Goal: Information Seeking & Learning: Check status

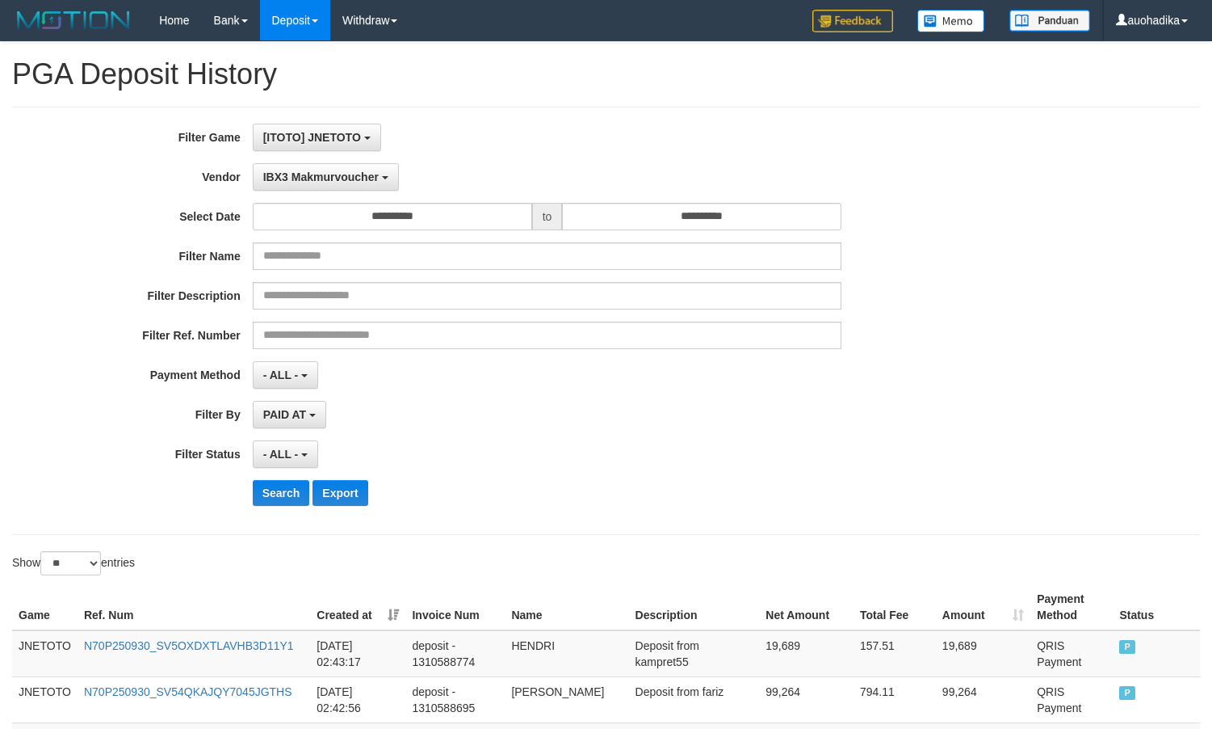
select select "**********"
select select "**"
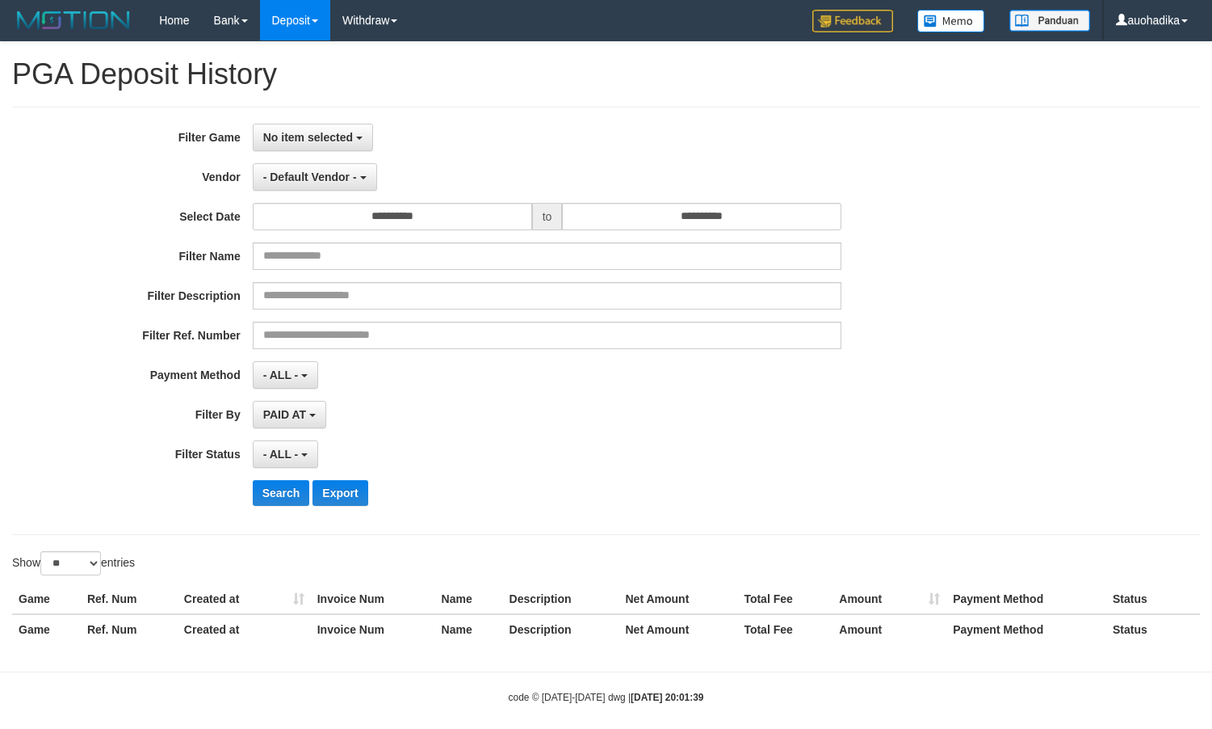
select select
select select "**"
select select
select select "**"
click at [321, 151] on button "No item selected" at bounding box center [313, 137] width 120 height 27
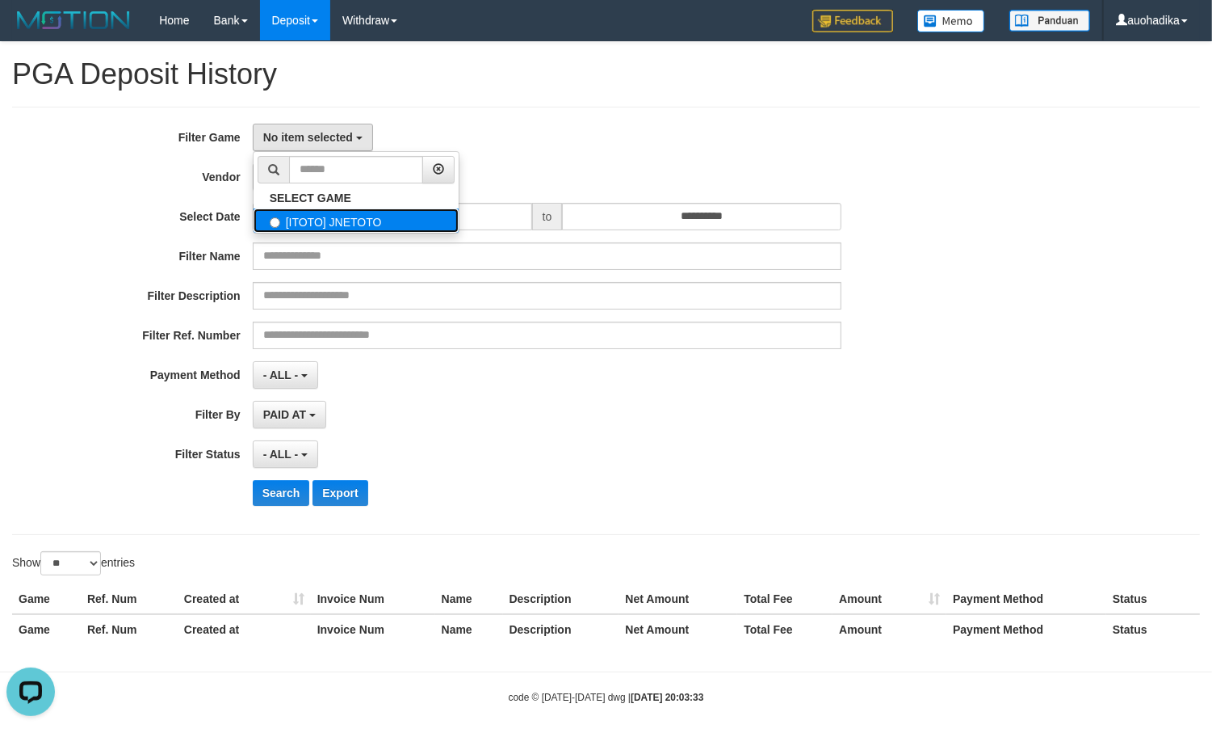
click at [323, 212] on label "[ITOTO] JNETOTO" at bounding box center [356, 220] width 205 height 24
select select "***"
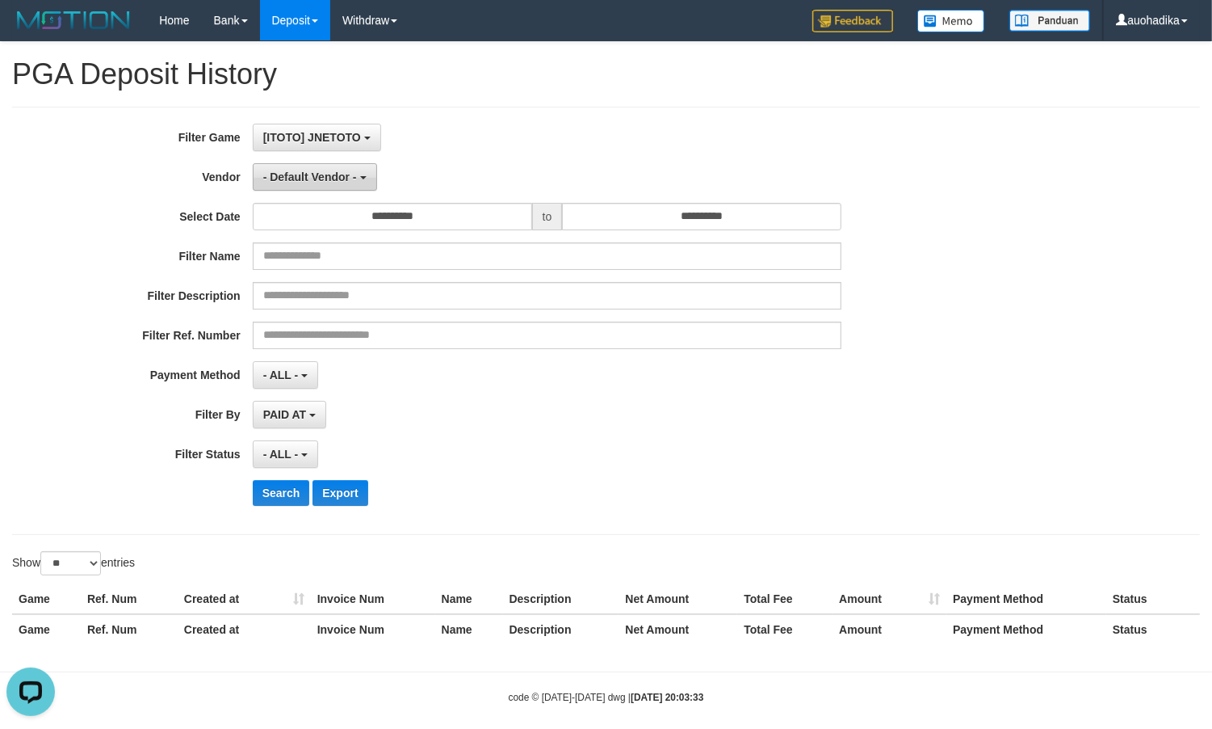
click at [327, 178] on span "- Default Vendor -" at bounding box center [310, 176] width 94 height 13
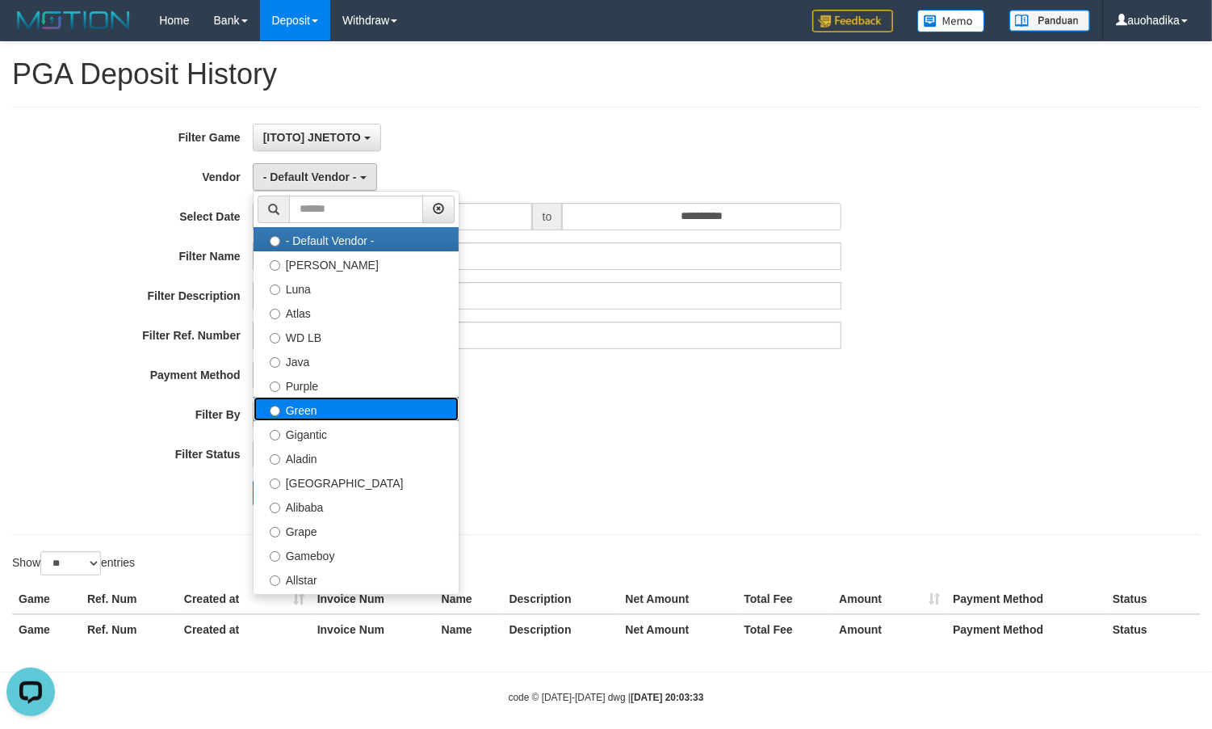
click at [332, 420] on label "Green" at bounding box center [356, 409] width 205 height 24
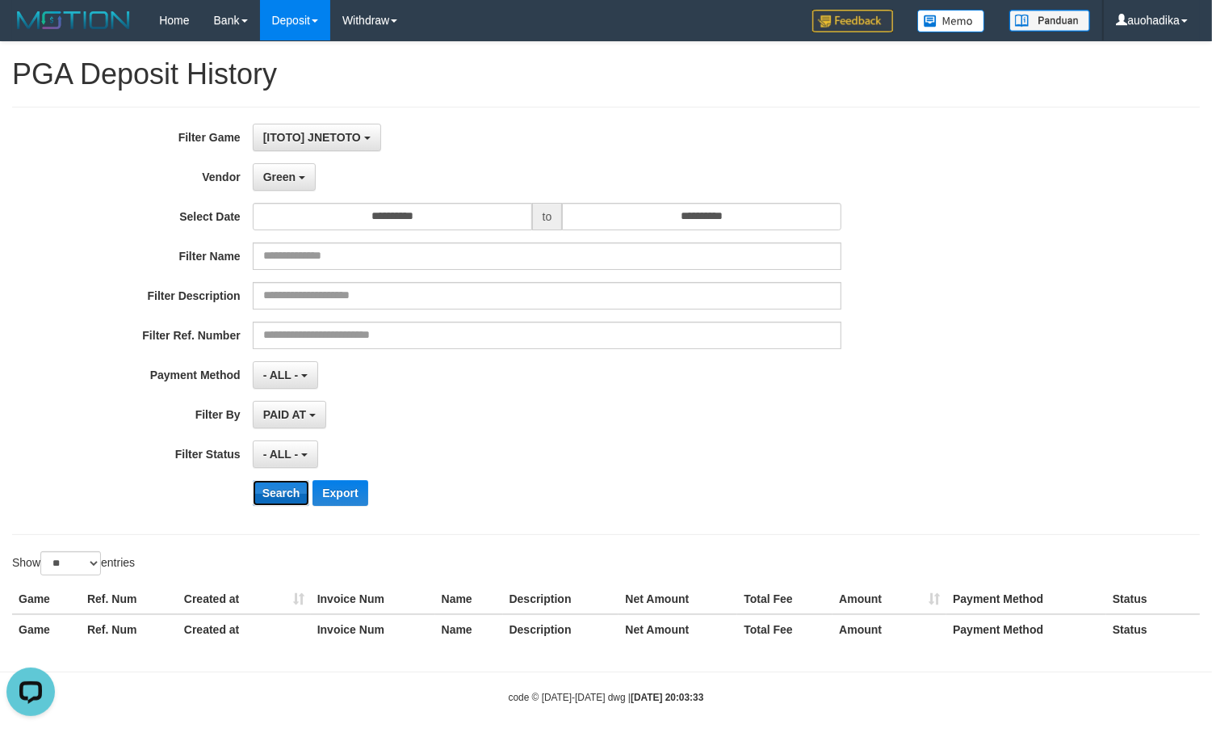
click at [292, 490] on button "Search" at bounding box center [281, 493] width 57 height 26
click at [296, 490] on button "Search" at bounding box center [281, 493] width 57 height 26
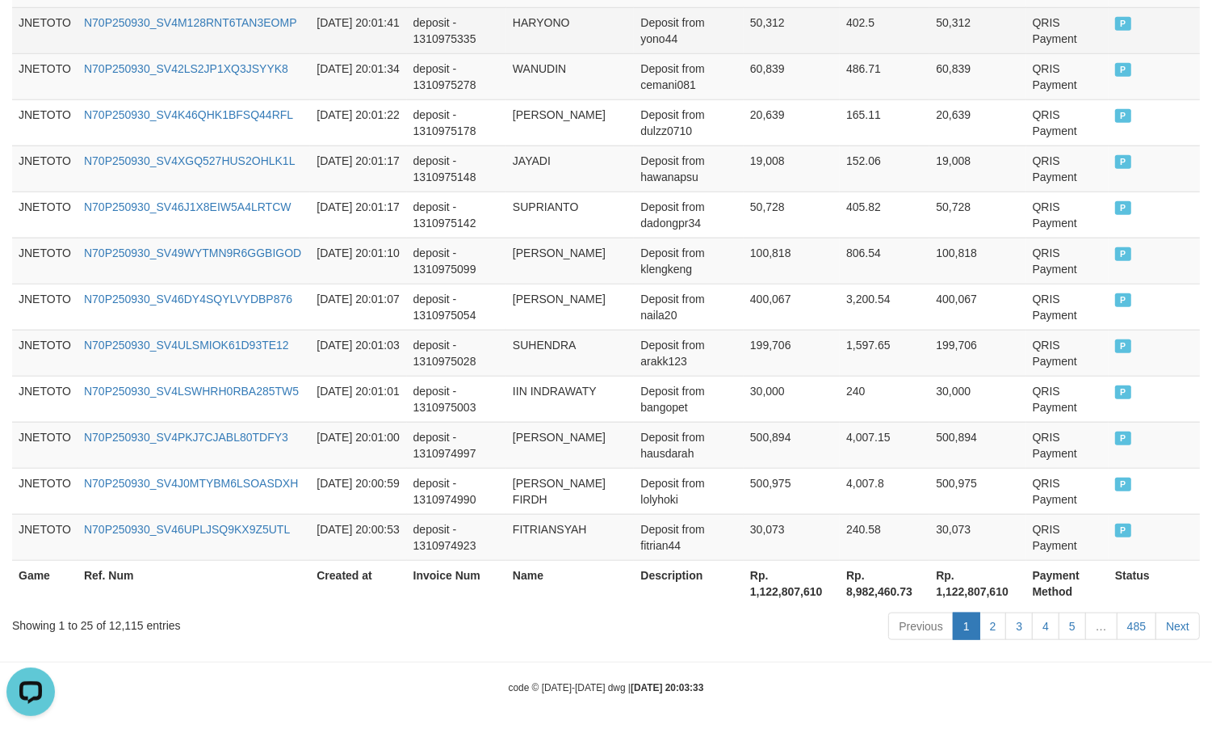
scroll to position [1234, 0]
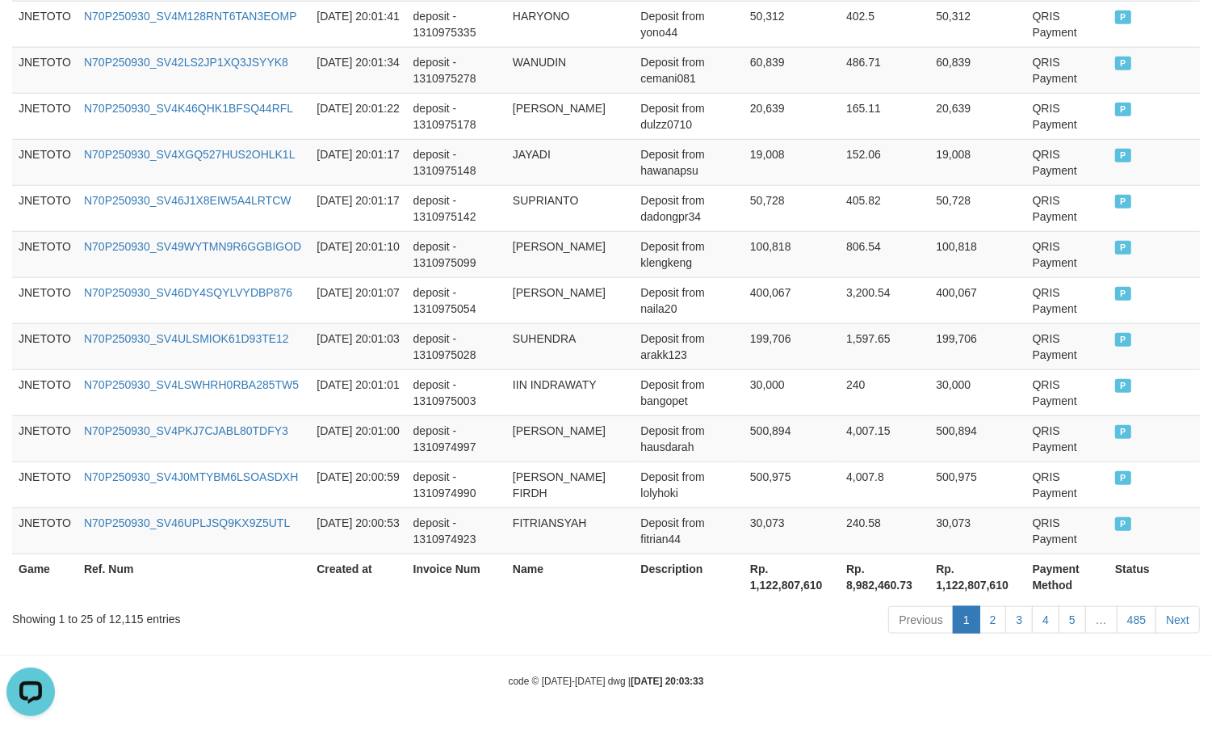
click at [120, 624] on div "Showing 1 to 25 of 12,115 entries" at bounding box center [252, 615] width 481 height 23
click at [125, 616] on div "Showing 1 to 25 of 12,115 entries" at bounding box center [252, 615] width 481 height 23
copy div "12,115"
click at [691, 598] on th "Description" at bounding box center [689, 576] width 110 height 46
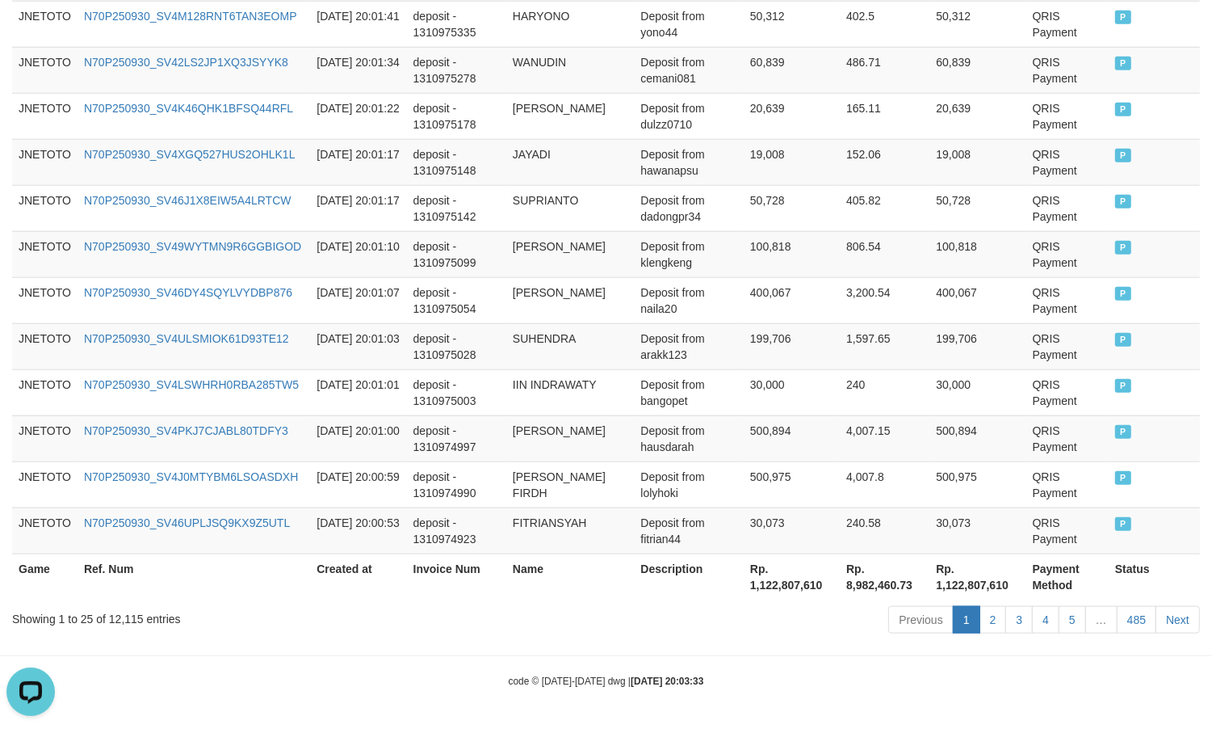
click at [771, 583] on th "Rp. 1,122,807,610" at bounding box center [792, 576] width 96 height 46
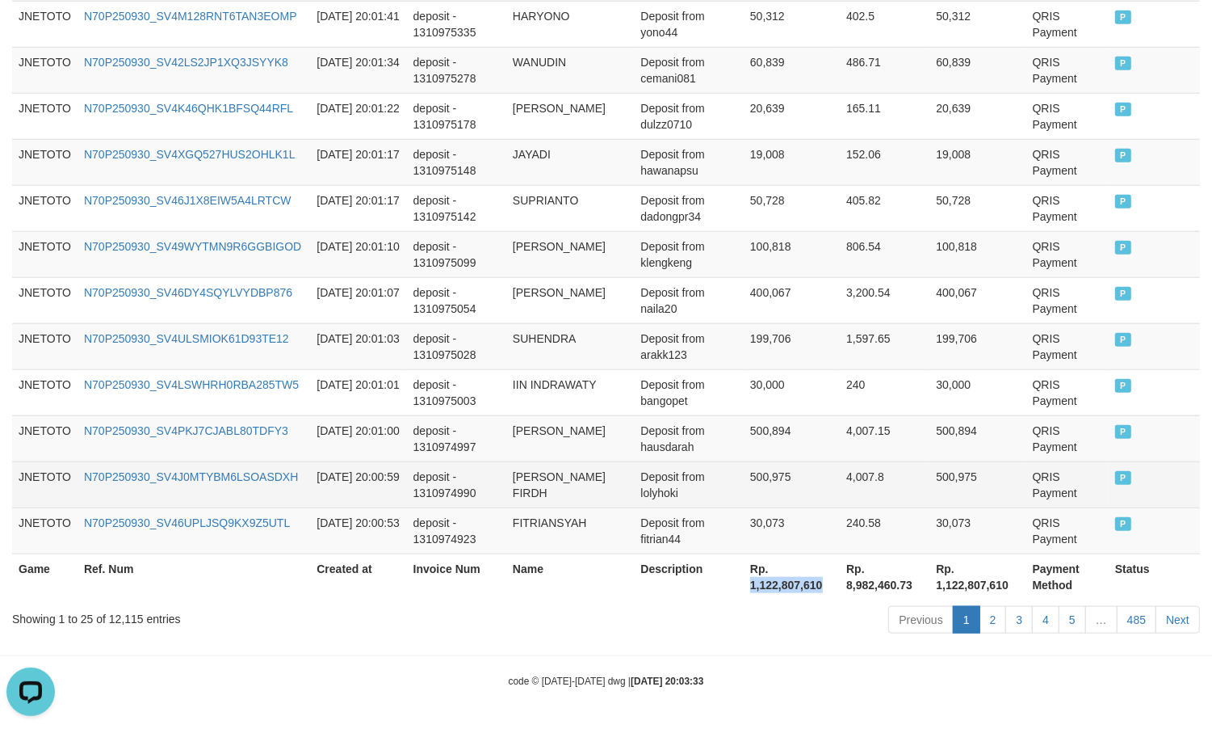
copy th "1,122,807,610"
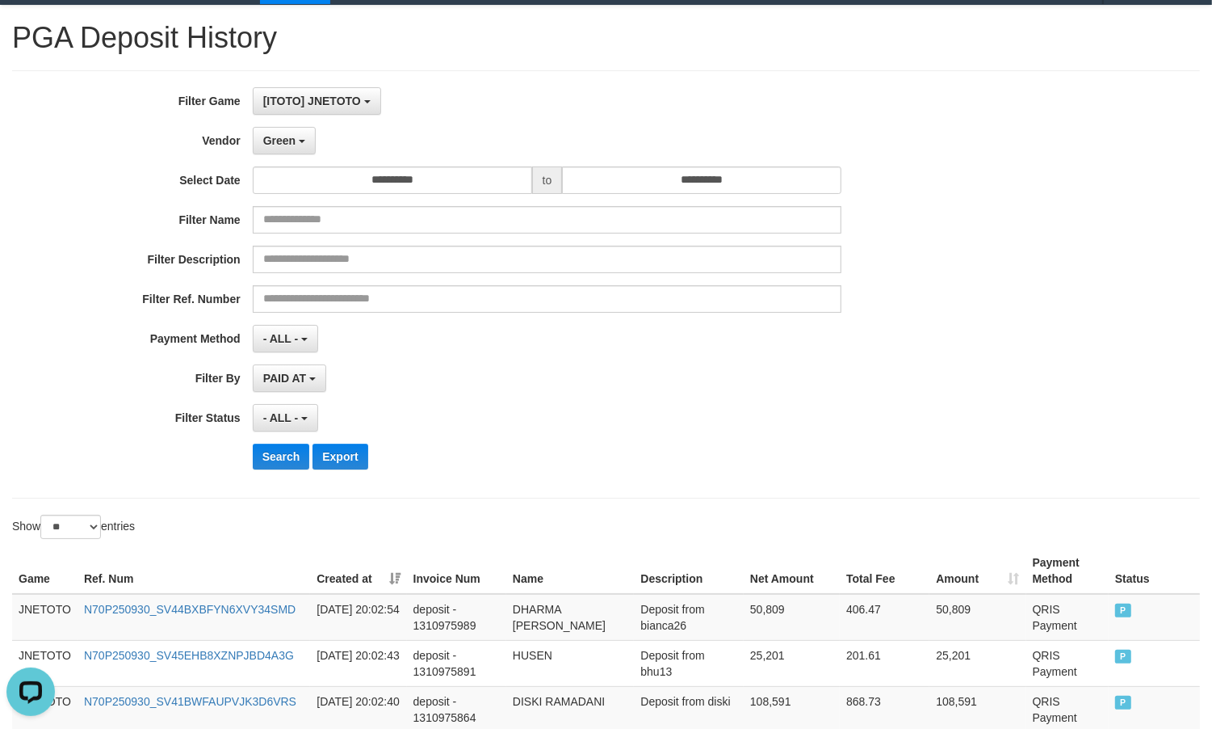
scroll to position [23, 0]
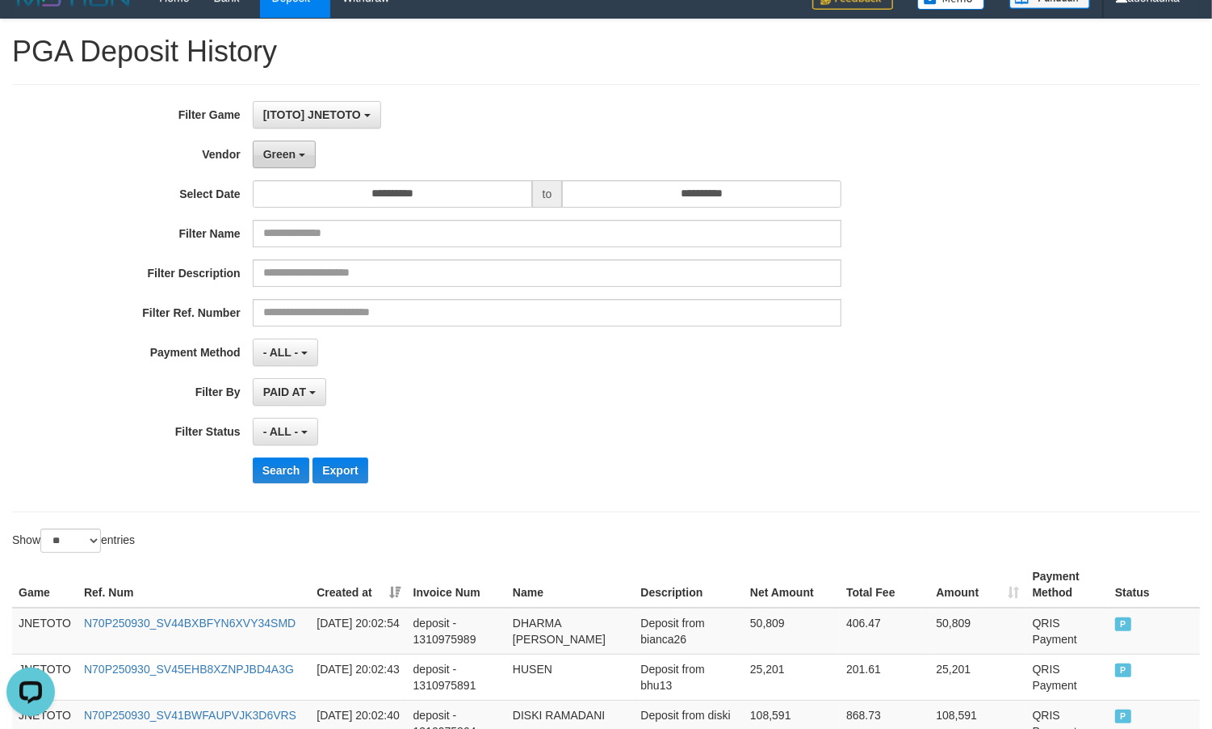
click at [291, 149] on span "Green" at bounding box center [279, 154] width 32 height 13
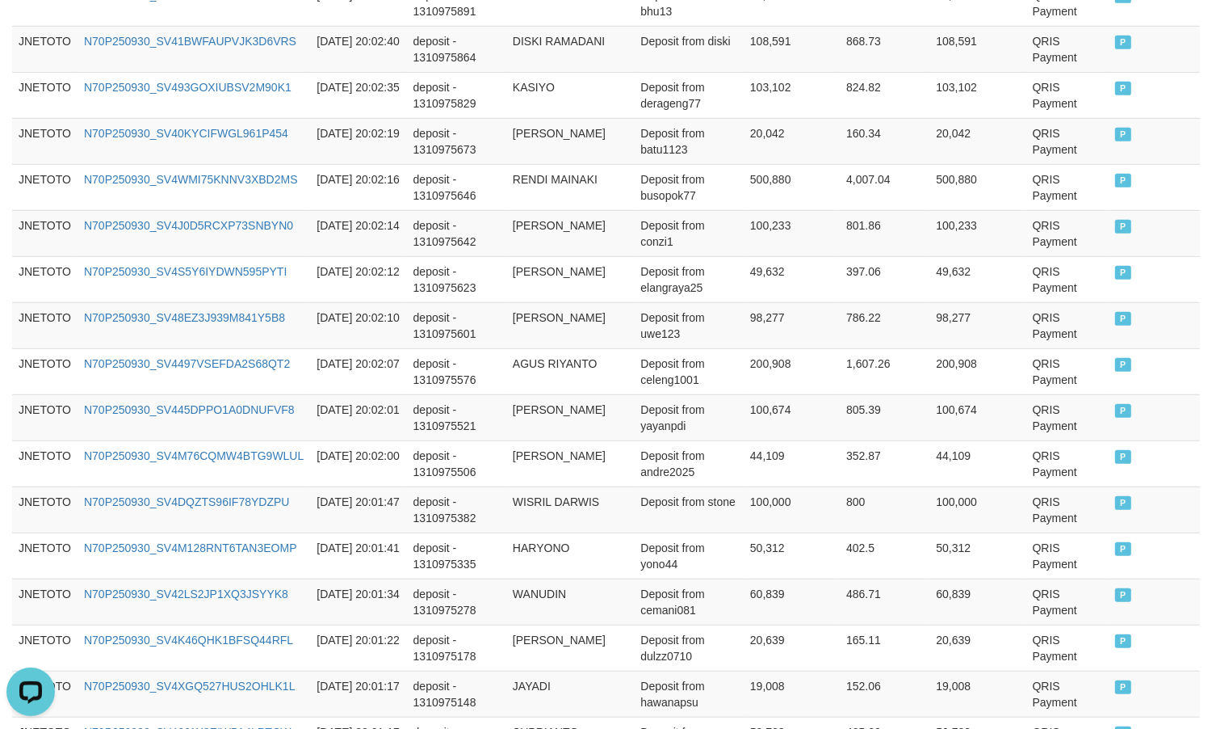
scroll to position [1234, 0]
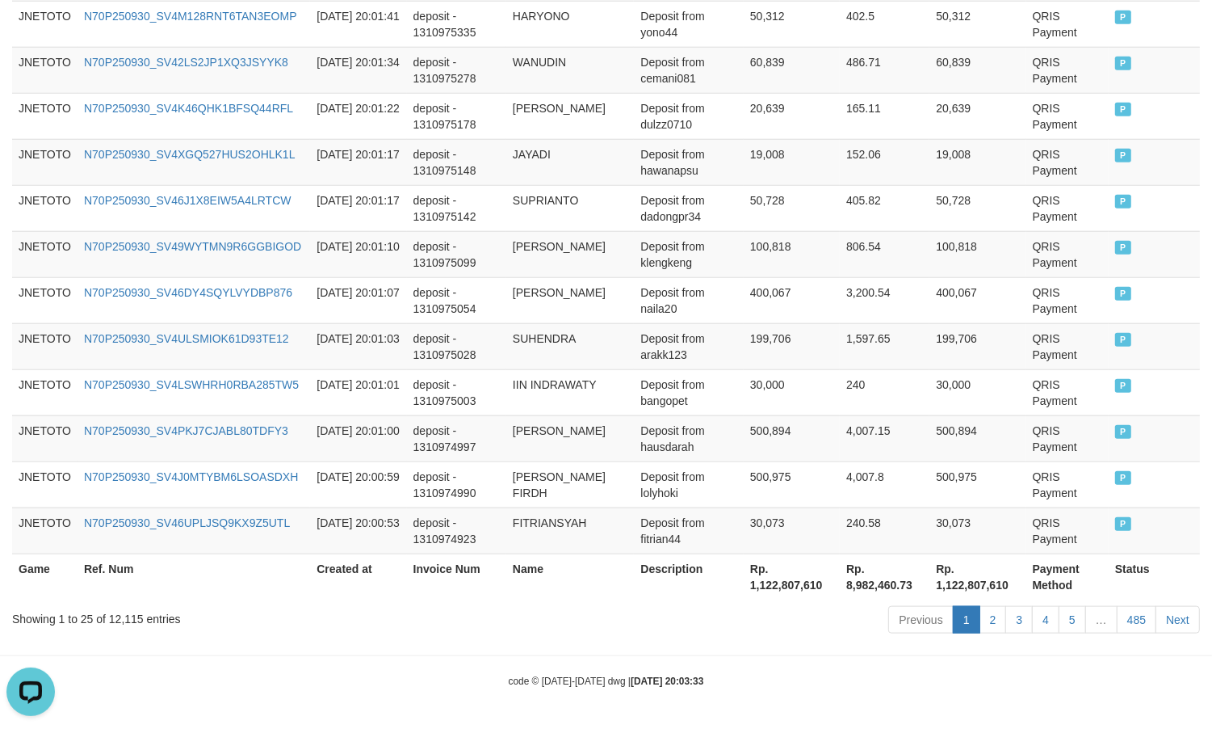
click at [838, 635] on div "Previous 1 2 3 4 5 … 485 Next" at bounding box center [858, 621] width 683 height 35
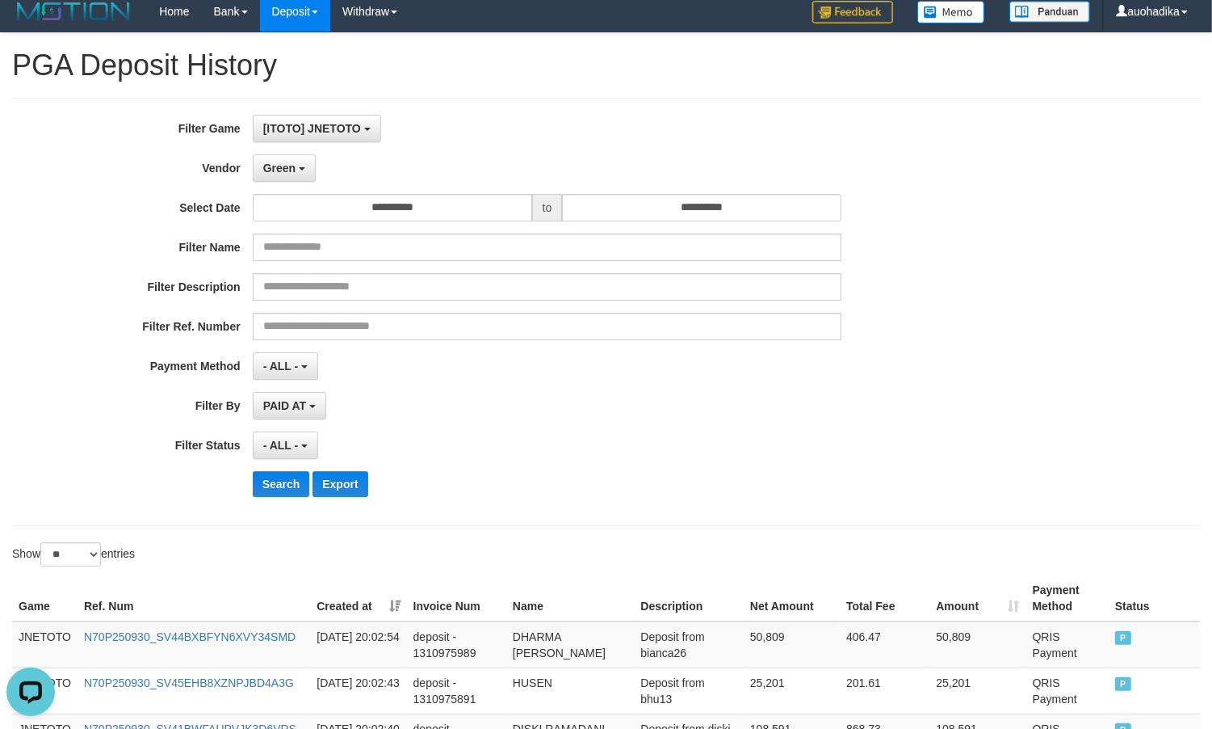
scroll to position [0, 0]
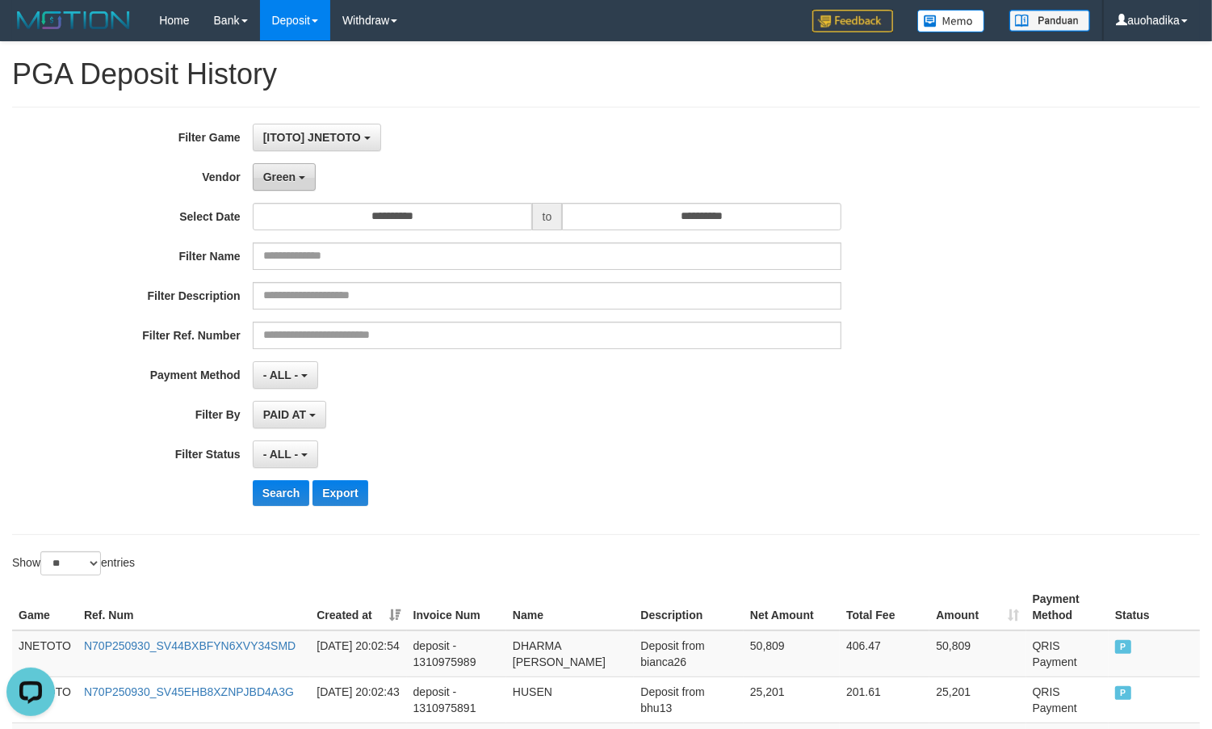
click at [263, 182] on span "Green" at bounding box center [279, 176] width 32 height 13
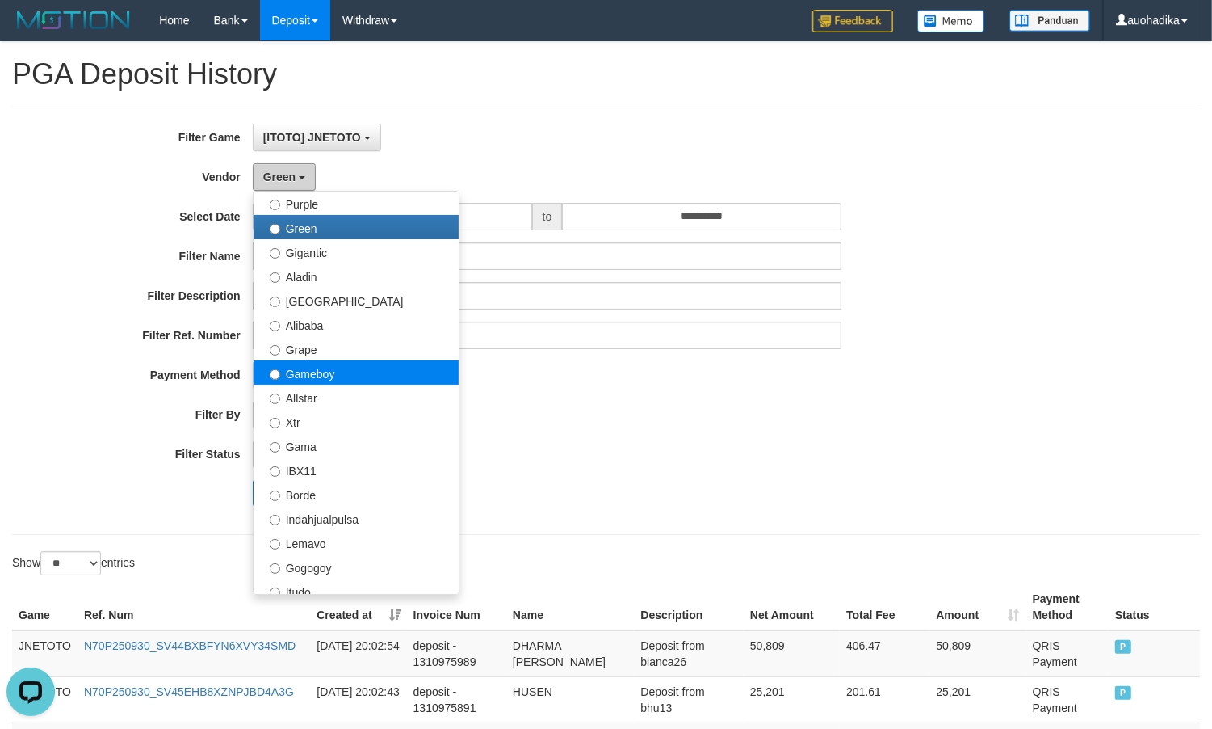
scroll to position [268, 0]
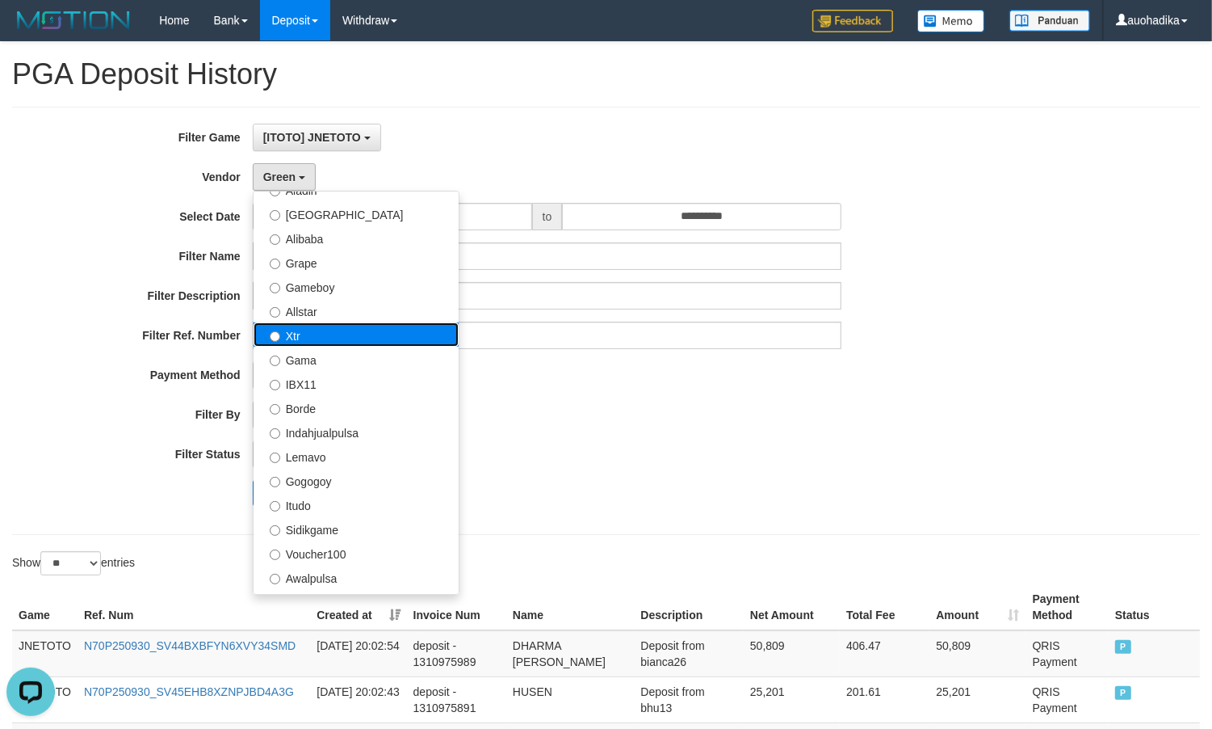
click at [308, 340] on label "Xtr" at bounding box center [356, 334] width 205 height 24
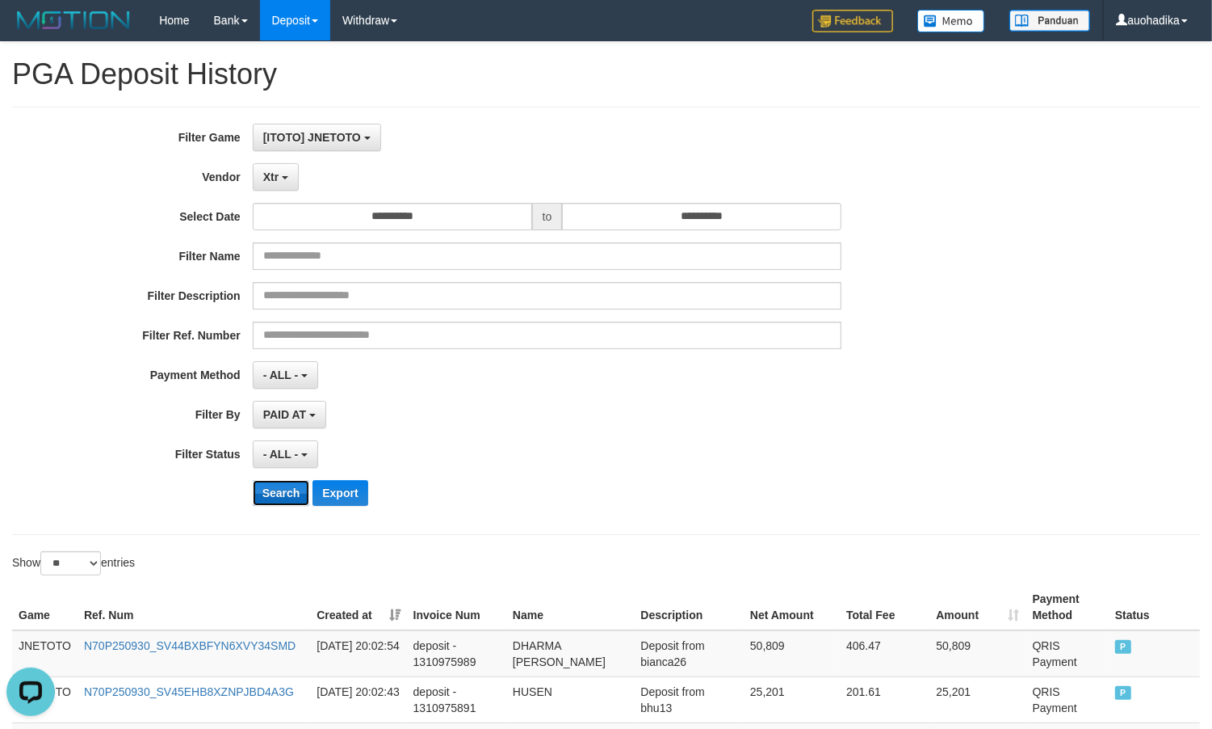
click at [296, 501] on button "Search" at bounding box center [281, 493] width 57 height 26
click at [295, 499] on button "Search" at bounding box center [281, 493] width 57 height 26
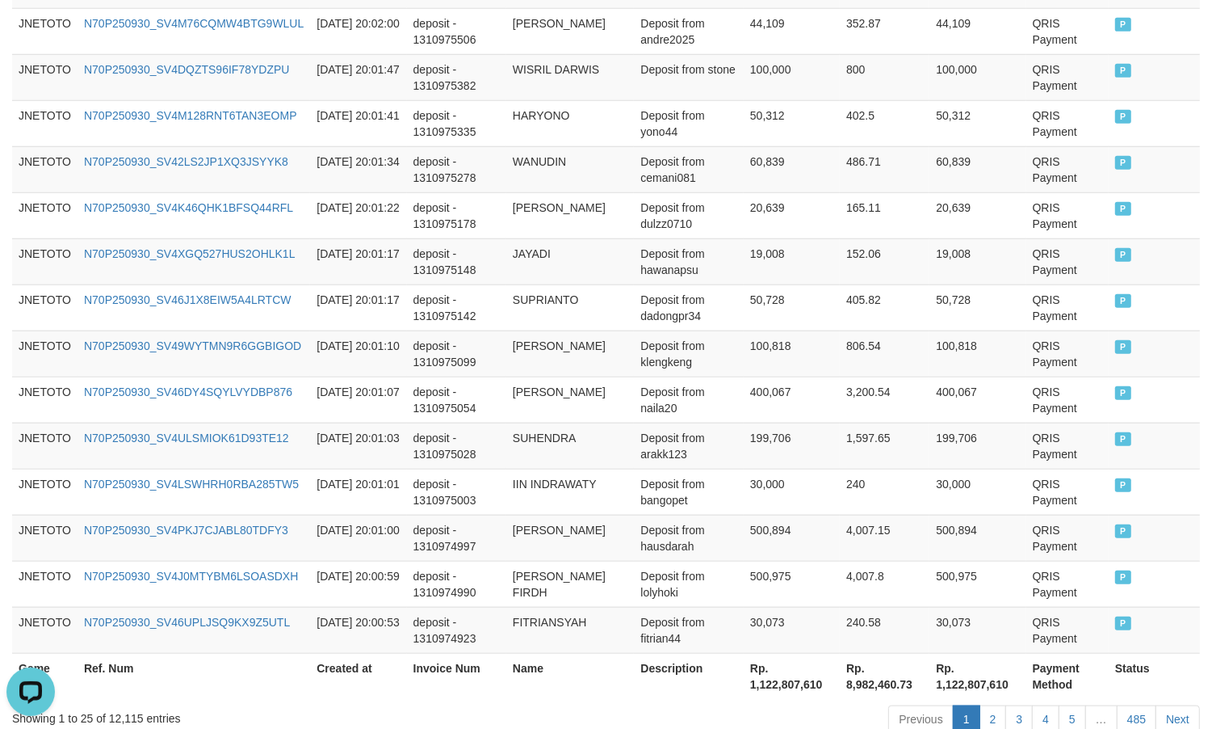
scroll to position [1234, 0]
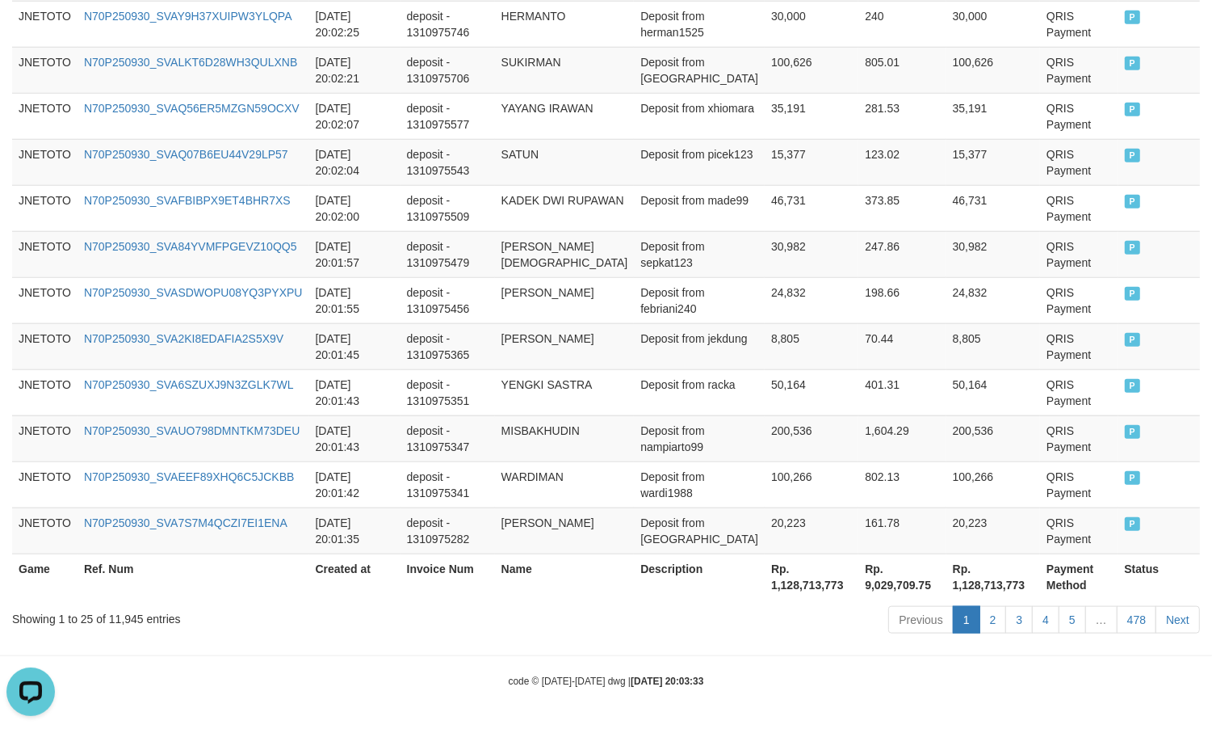
click at [123, 618] on div "Showing 1 to 25 of 11,945 entries" at bounding box center [252, 615] width 481 height 23
copy div "11,945"
click at [793, 576] on th "Rp. 1,128,713,773" at bounding box center [812, 576] width 94 height 46
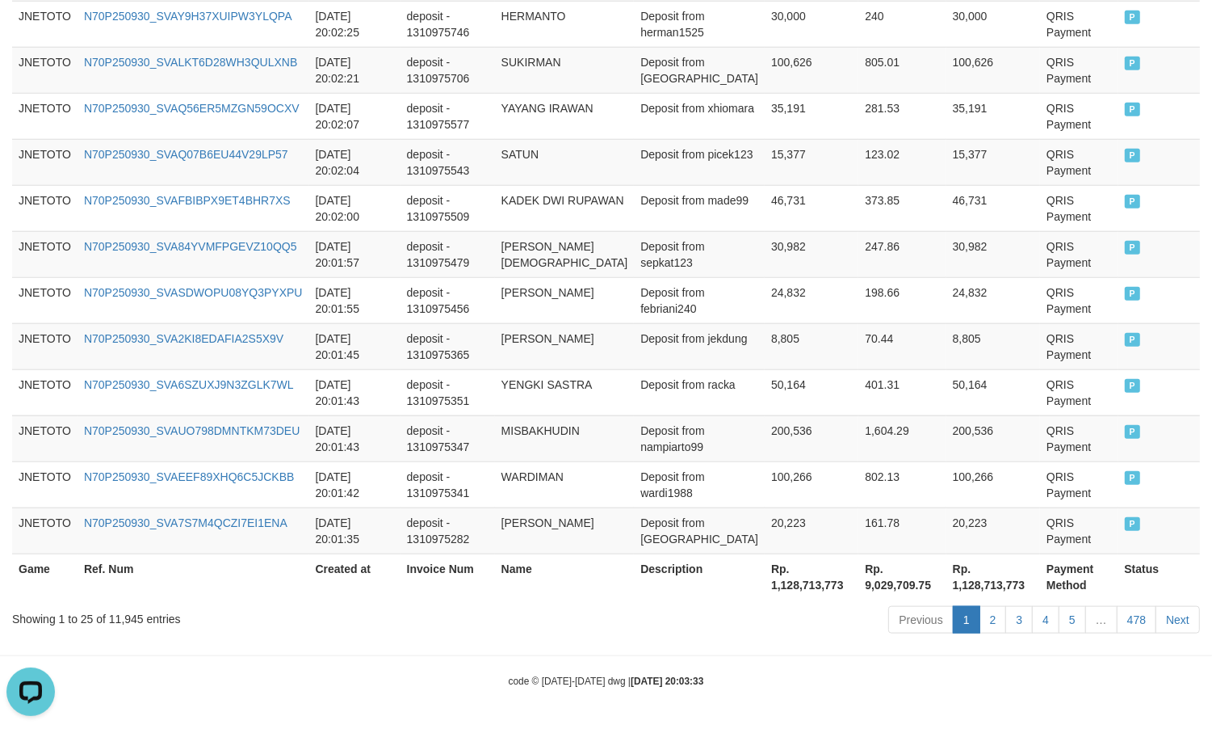
click at [792, 588] on th "Rp. 1,128,713,773" at bounding box center [812, 576] width 94 height 46
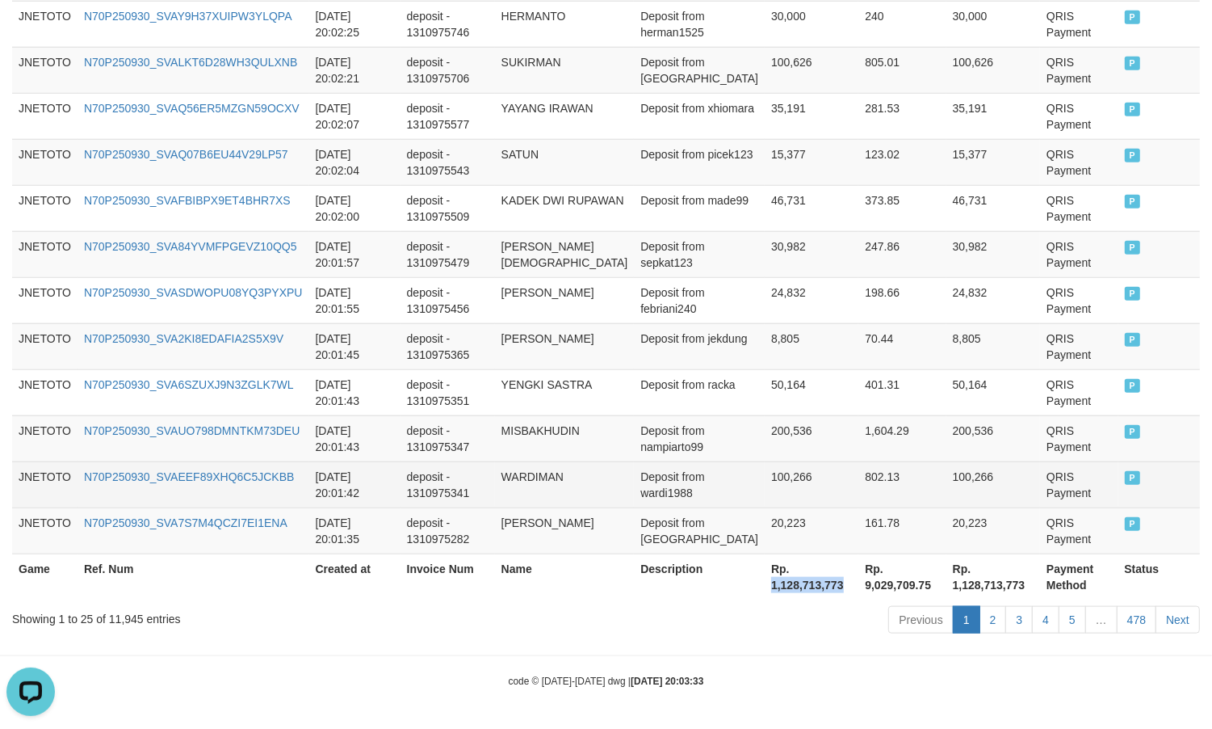
copy th "1,128,713,773"
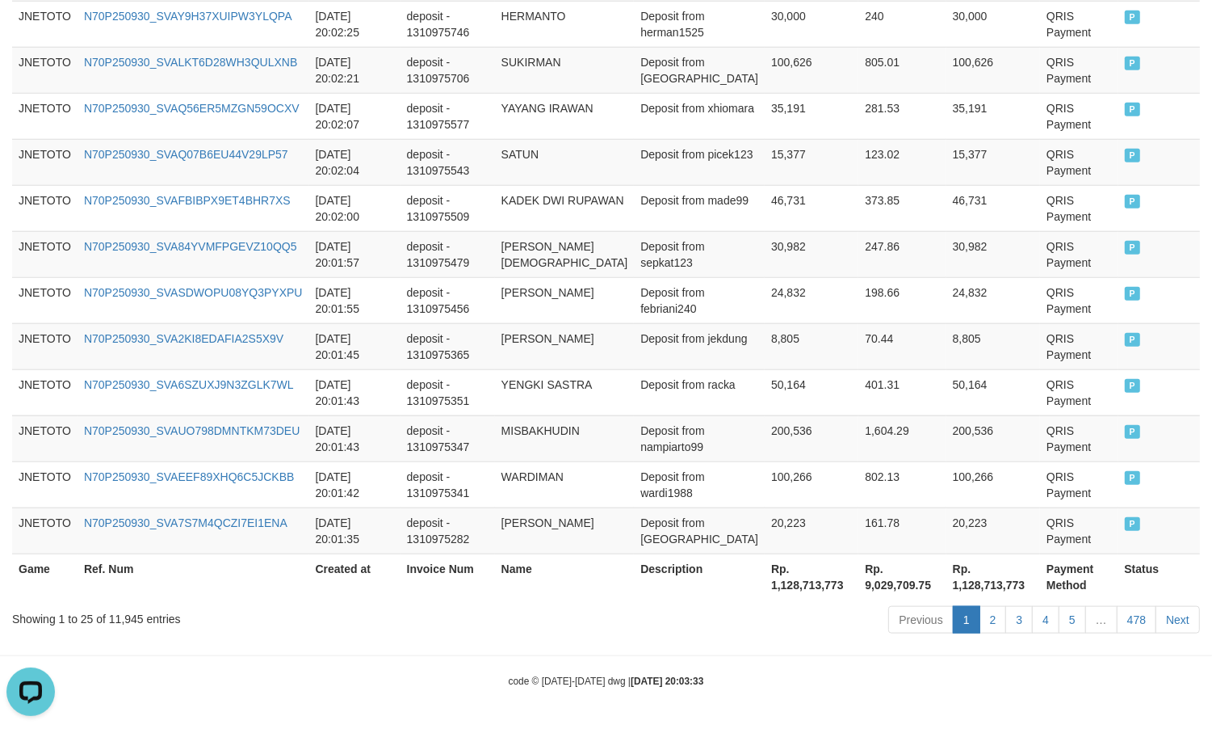
click at [808, 673] on div "code © 2012-2018 dwg | 2025/09/30 20:03:33" at bounding box center [606, 680] width 1212 height 16
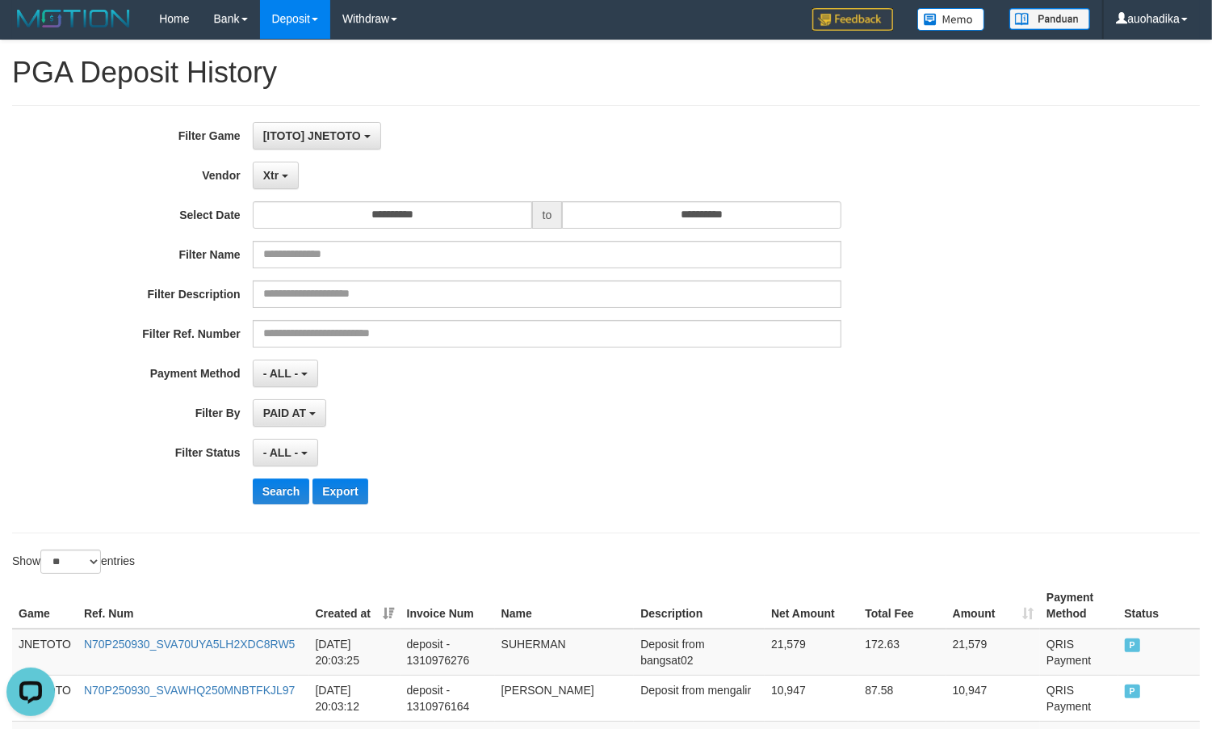
scroll to position [0, 0]
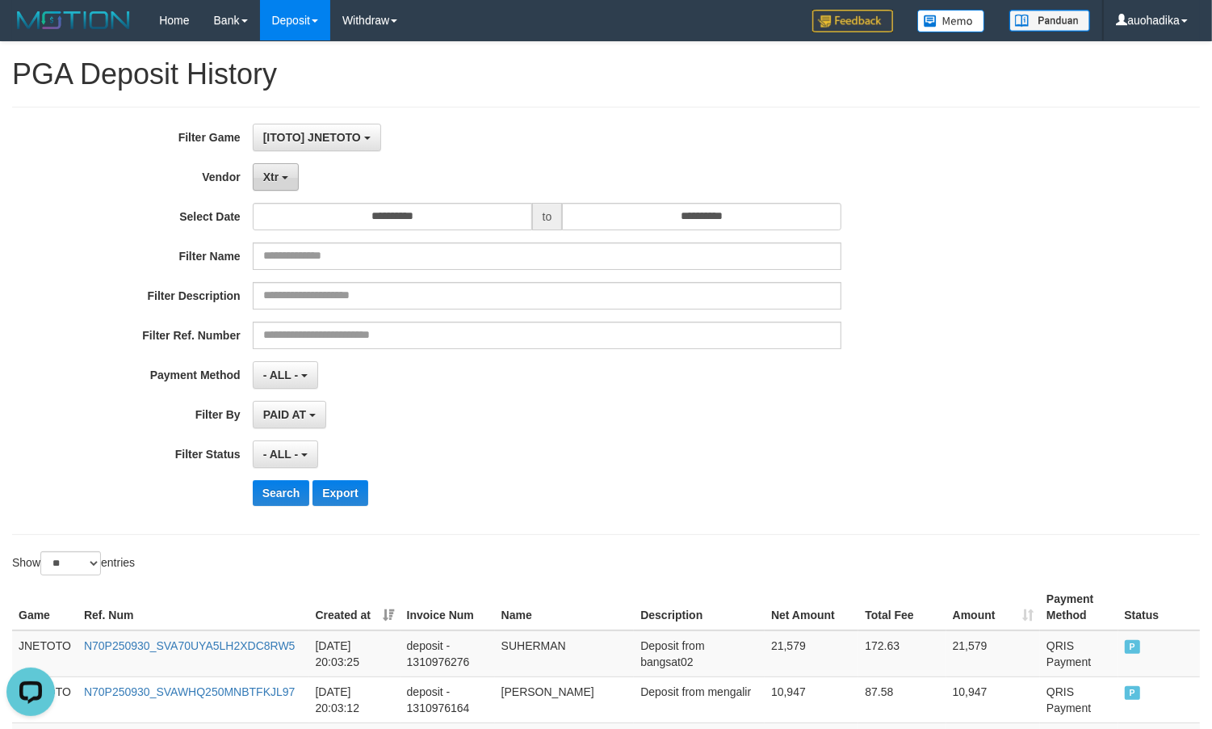
click at [268, 166] on button "Xtr" at bounding box center [276, 176] width 46 height 27
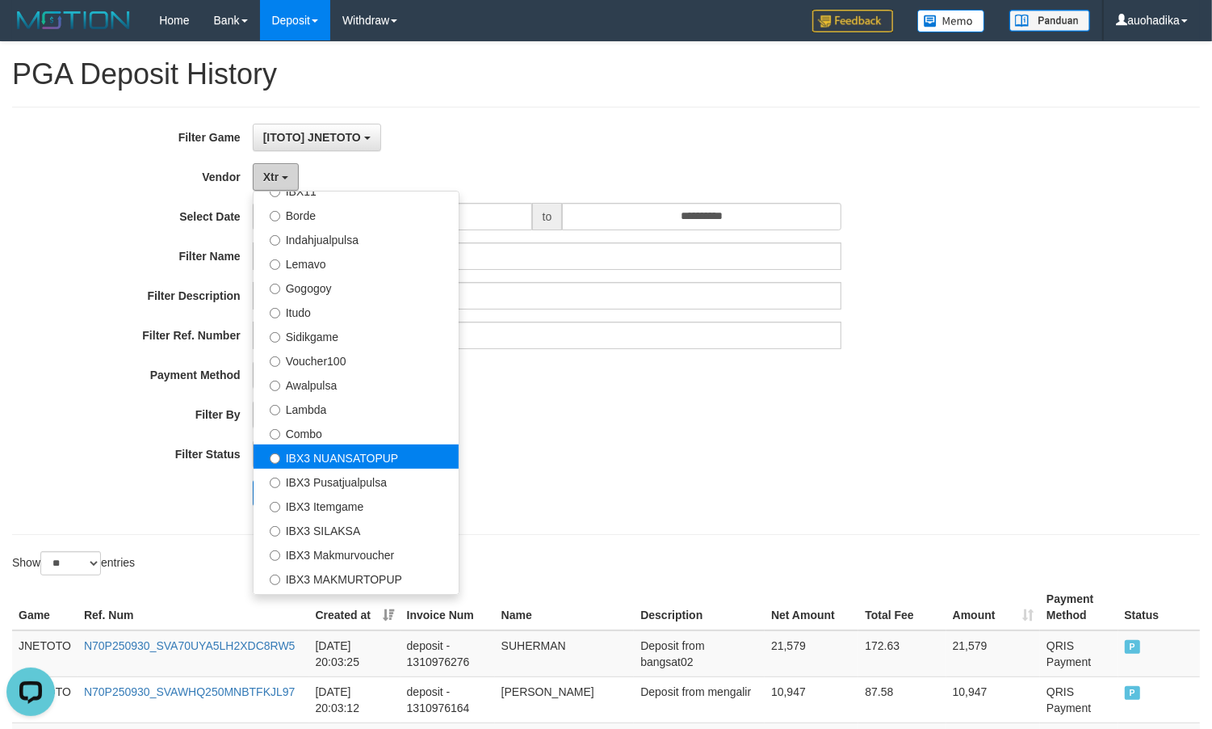
scroll to position [538, 0]
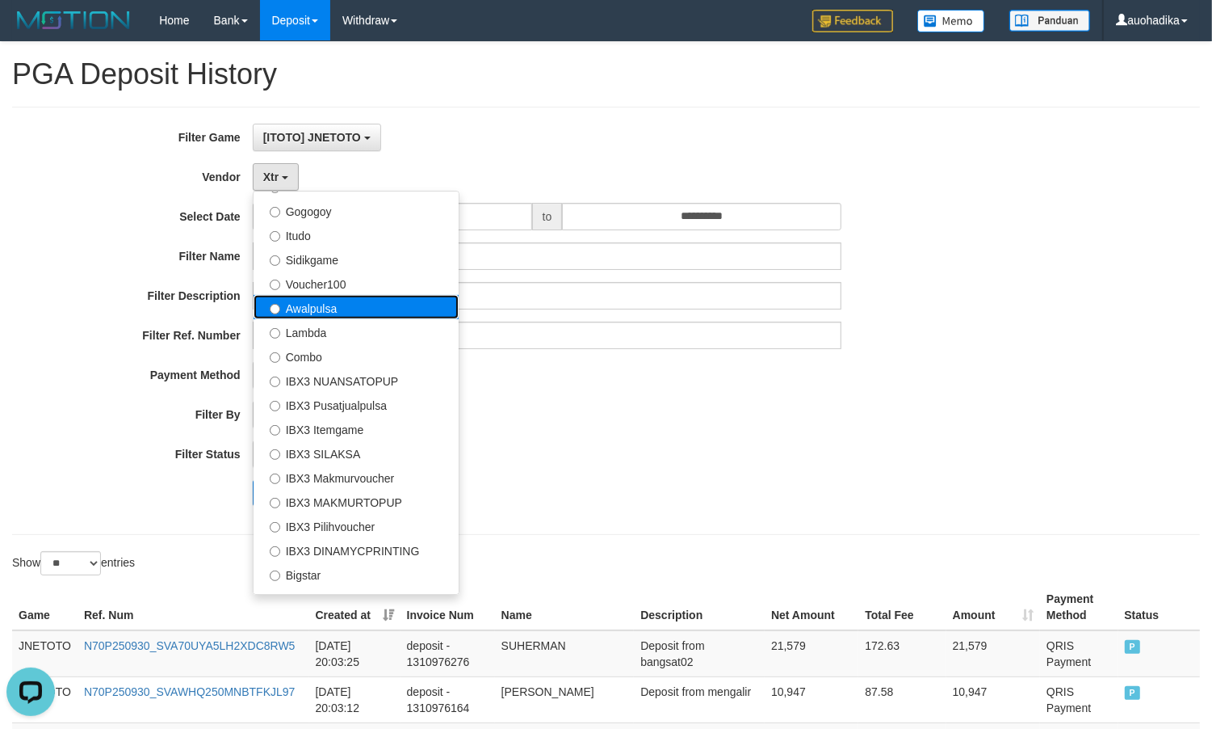
click at [344, 311] on label "Awalpulsa" at bounding box center [356, 307] width 205 height 24
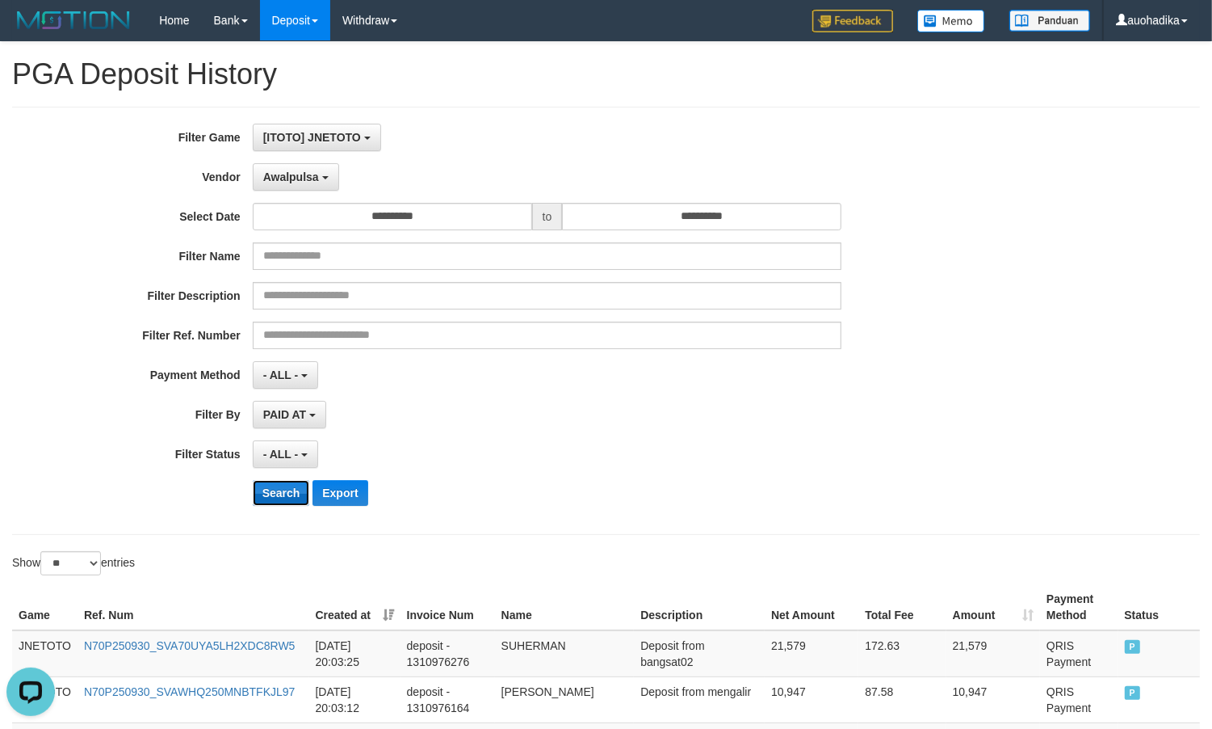
click at [258, 501] on button "Search" at bounding box center [281, 493] width 57 height 26
click at [273, 501] on button "Search" at bounding box center [281, 493] width 57 height 26
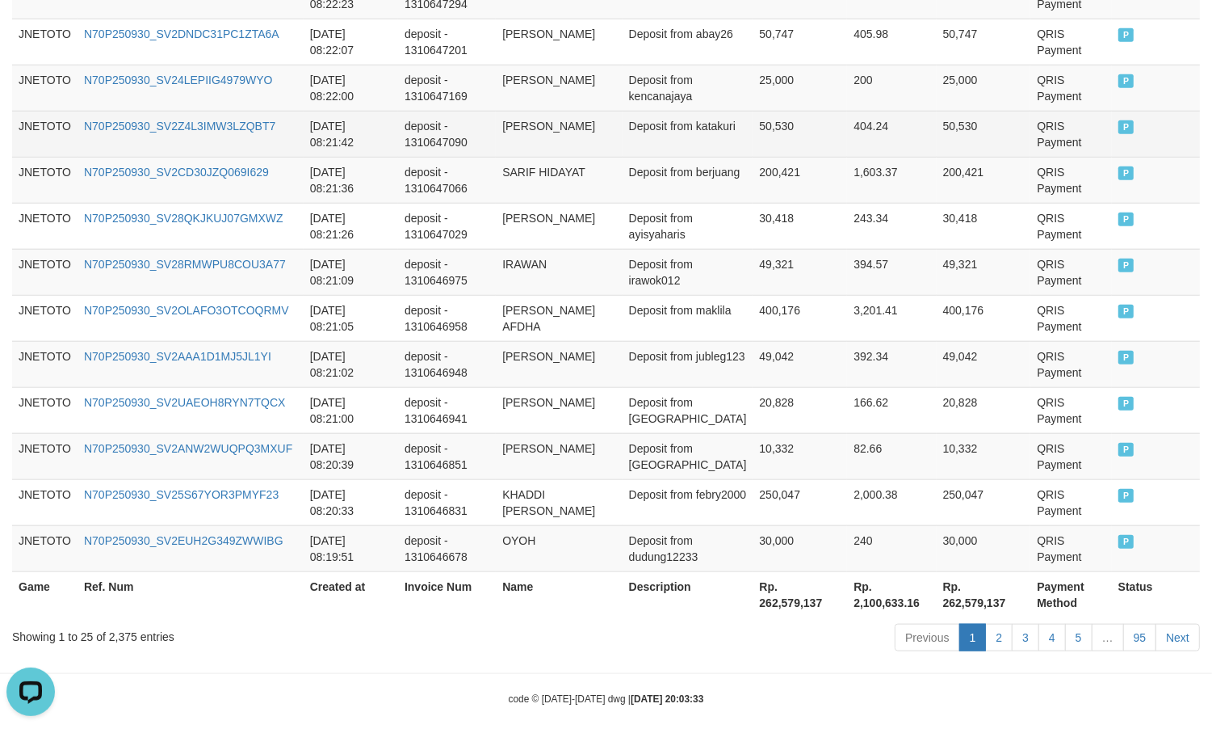
scroll to position [1234, 0]
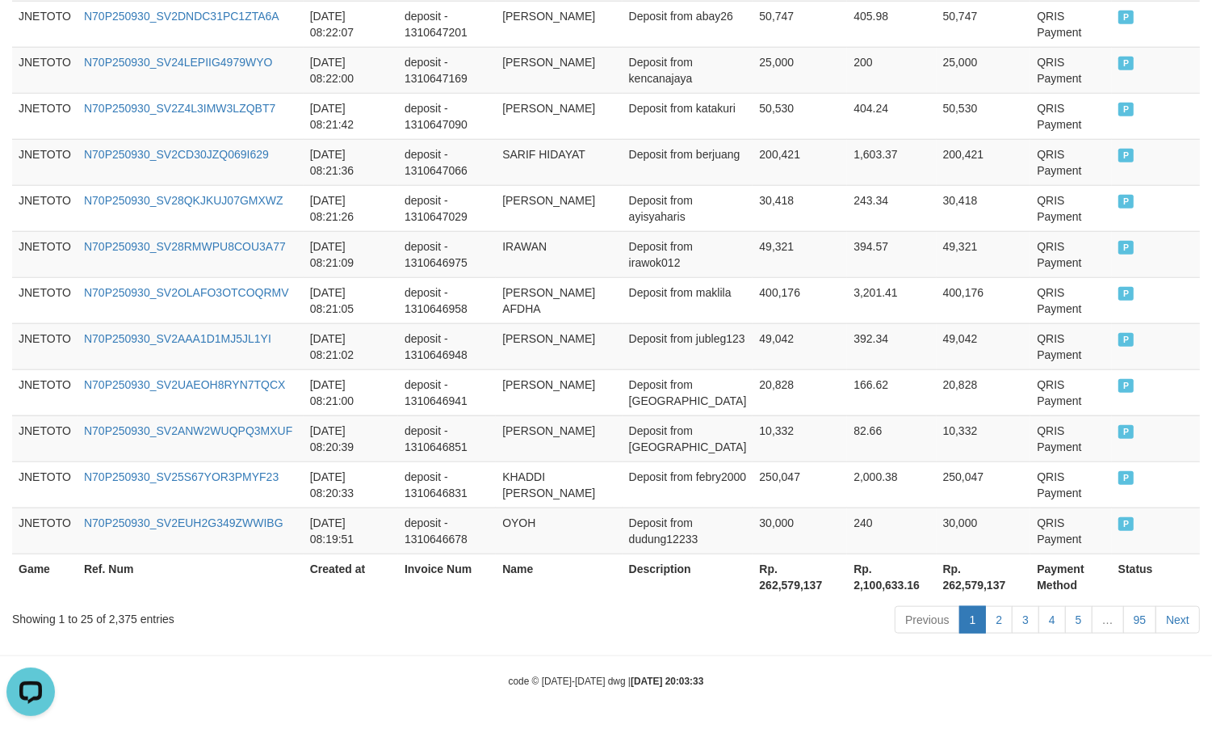
click at [118, 618] on div "Showing 1 to 25 of 2,375 entries" at bounding box center [252, 615] width 481 height 23
drag, startPoint x: 118, startPoint y: 618, endPoint x: 147, endPoint y: 611, distance: 30.0
click at [121, 619] on div "Showing 1 to 25 of 2,375 entries" at bounding box center [252, 615] width 481 height 23
copy div "2,375"
click at [687, 636] on div "Previous 1 2 3 4 5 … 95 Next" at bounding box center [858, 621] width 683 height 35
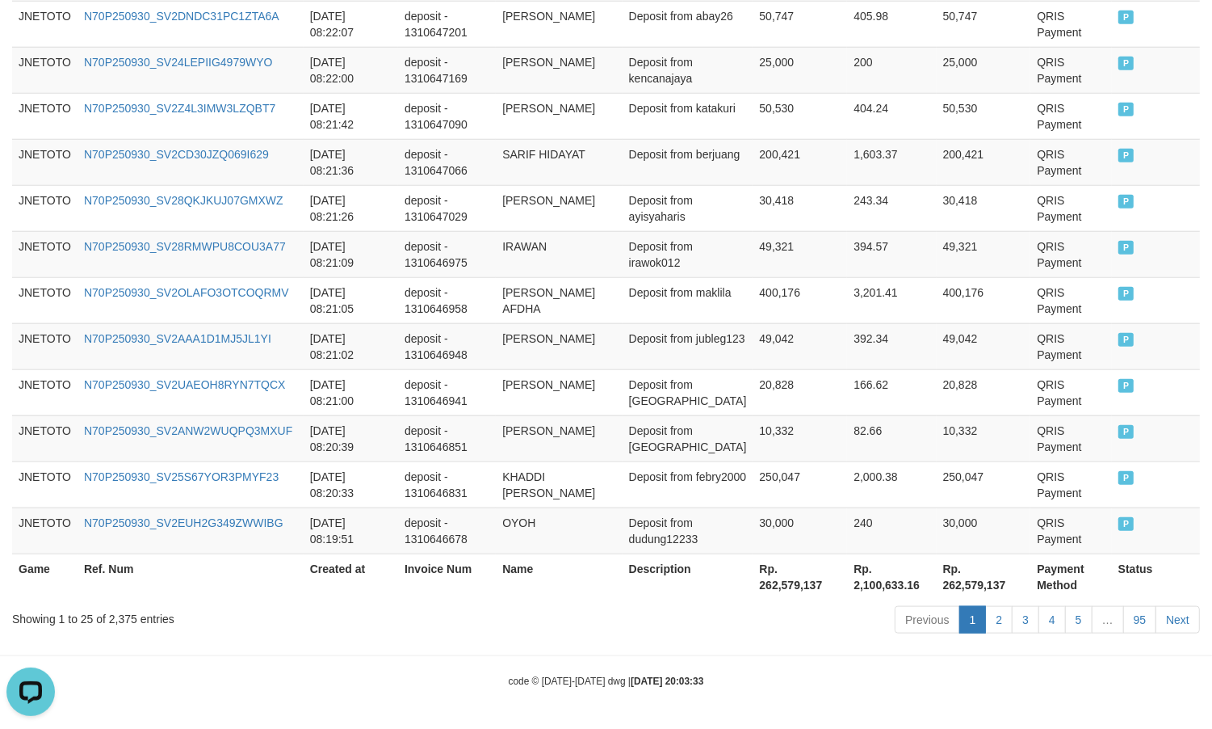
click at [850, 674] on div "code © 2012-2018 dwg | 2025/09/30 20:03:33" at bounding box center [606, 680] width 1212 height 16
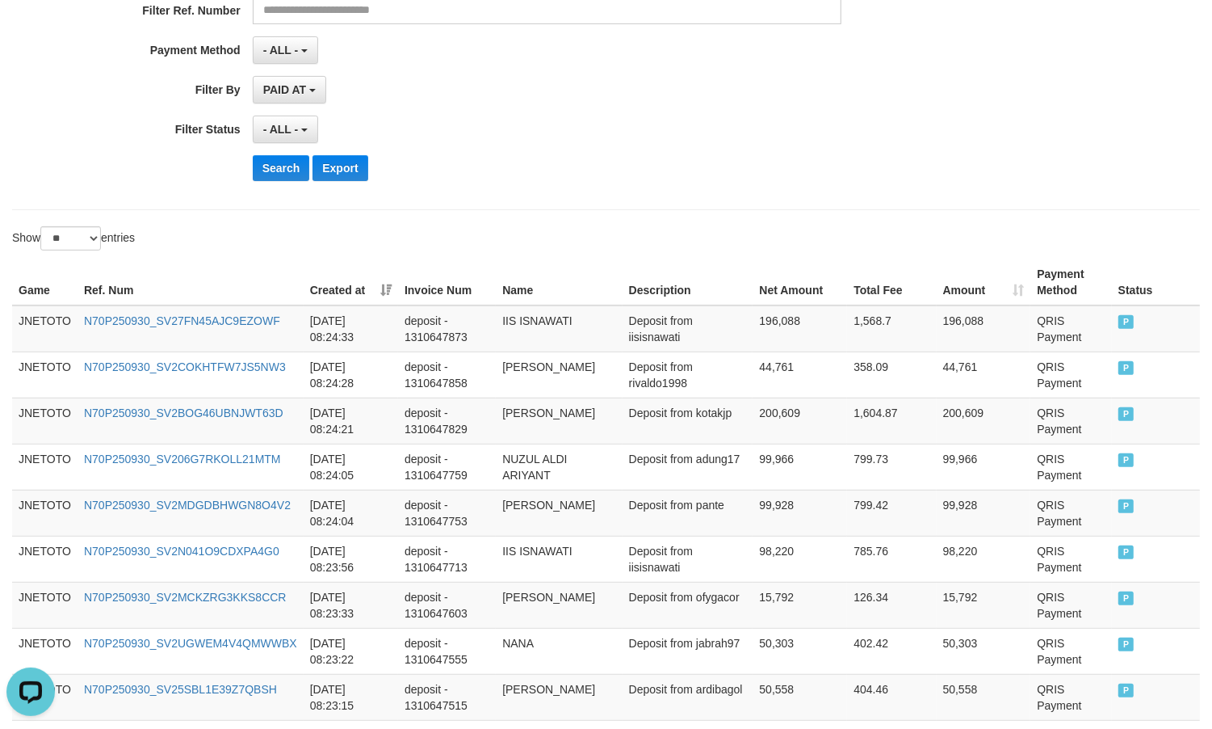
scroll to position [23, 0]
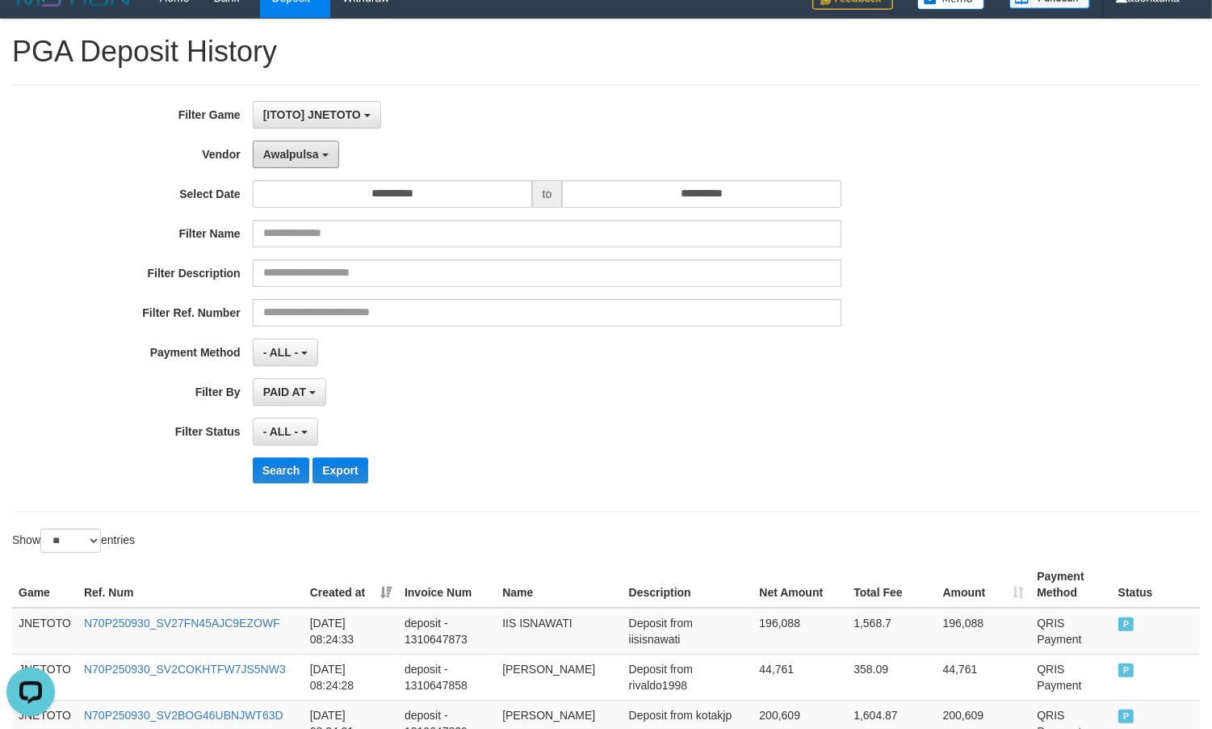
drag, startPoint x: 283, startPoint y: 151, endPoint x: 412, endPoint y: 293, distance: 191.6
click at [288, 153] on span "Awalpulsa" at bounding box center [291, 154] width 56 height 13
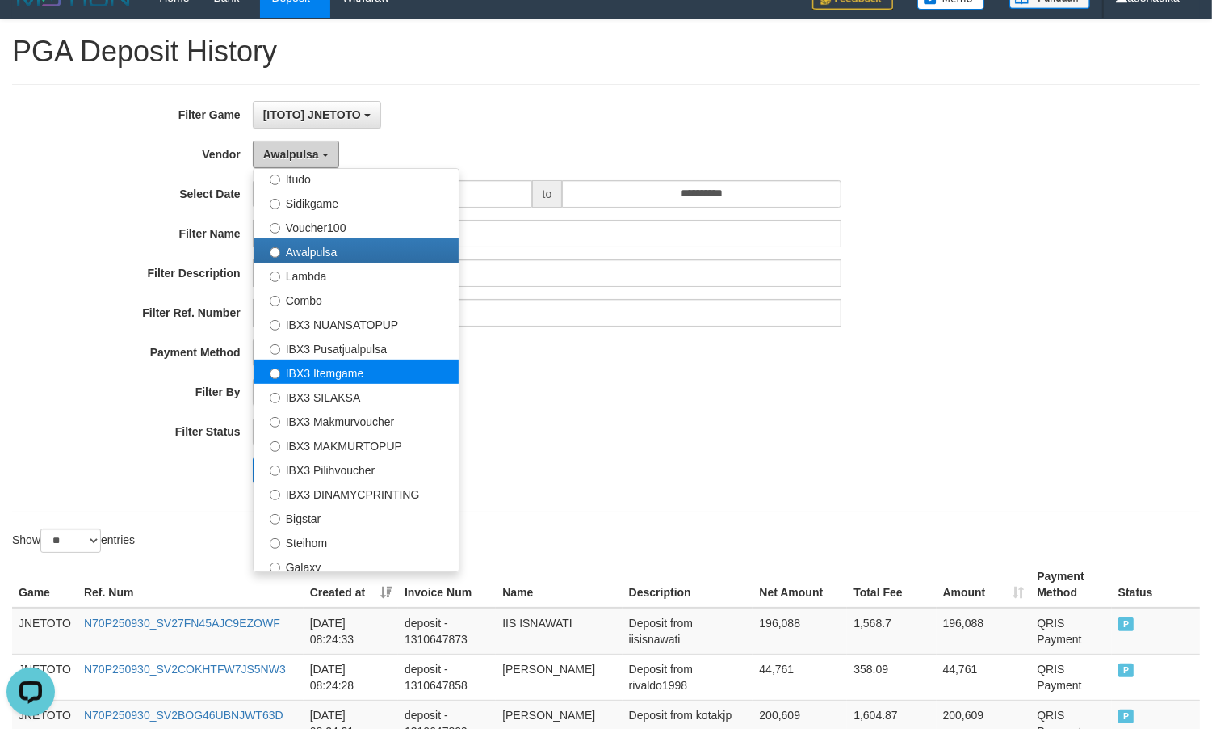
scroll to position [603, 0]
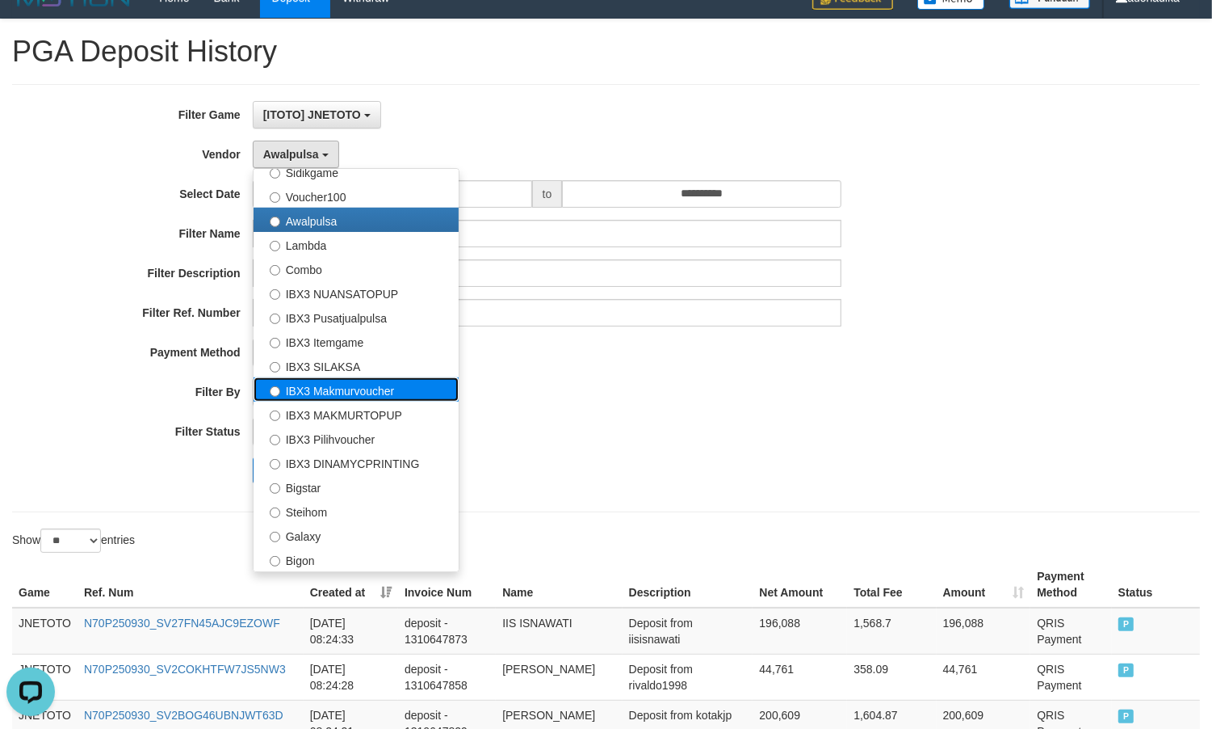
click at [372, 390] on label "IBX3 Makmurvoucher" at bounding box center [356, 389] width 205 height 24
select select "**********"
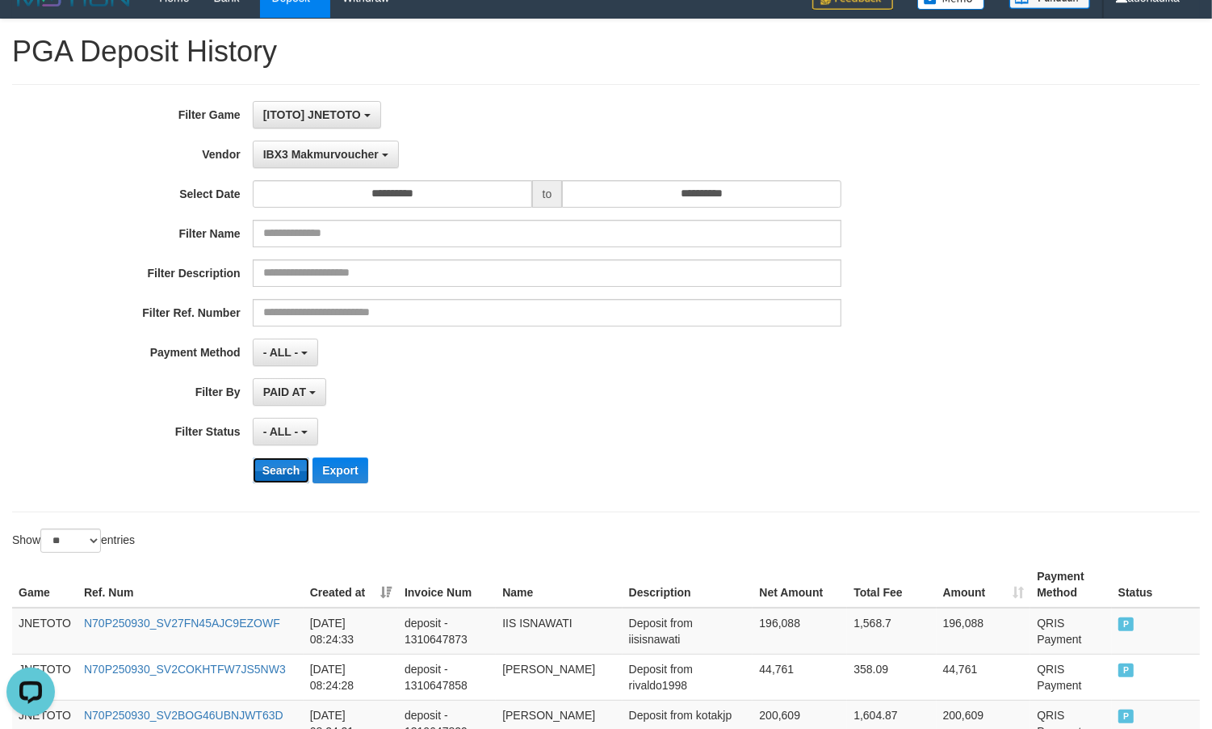
click at [283, 463] on button "Search" at bounding box center [281, 470] width 57 height 26
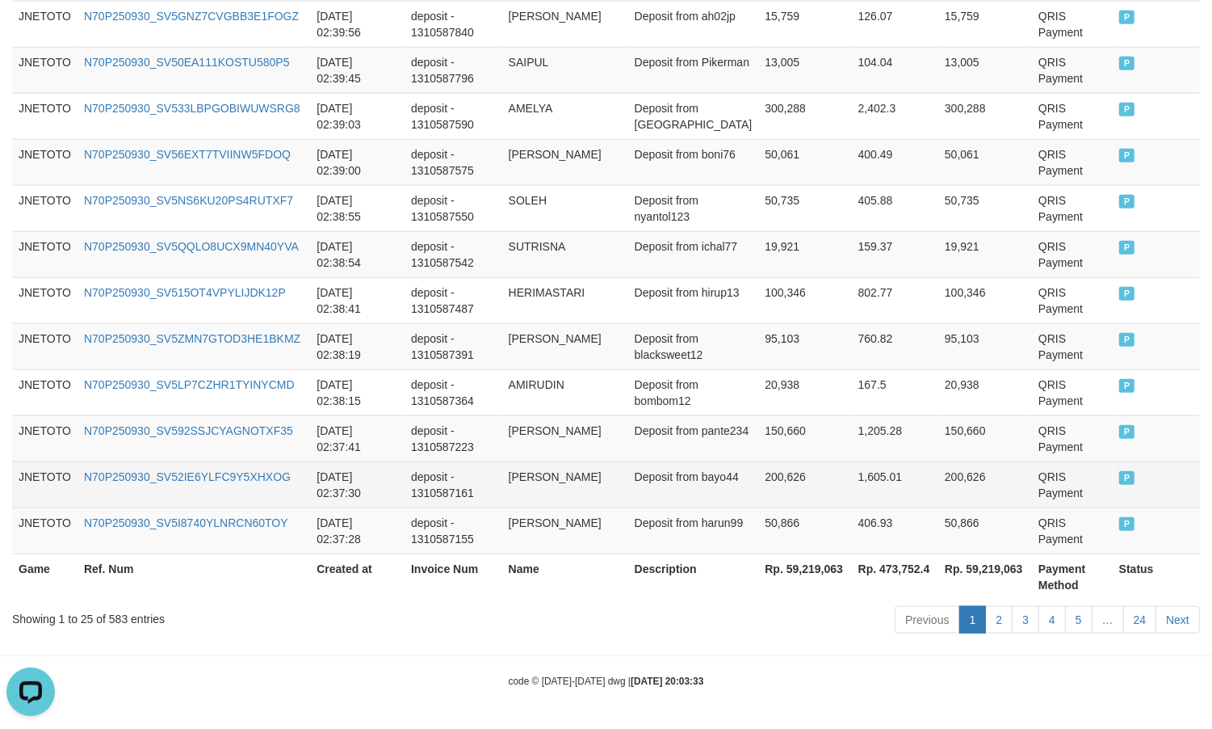
scroll to position [1234, 0]
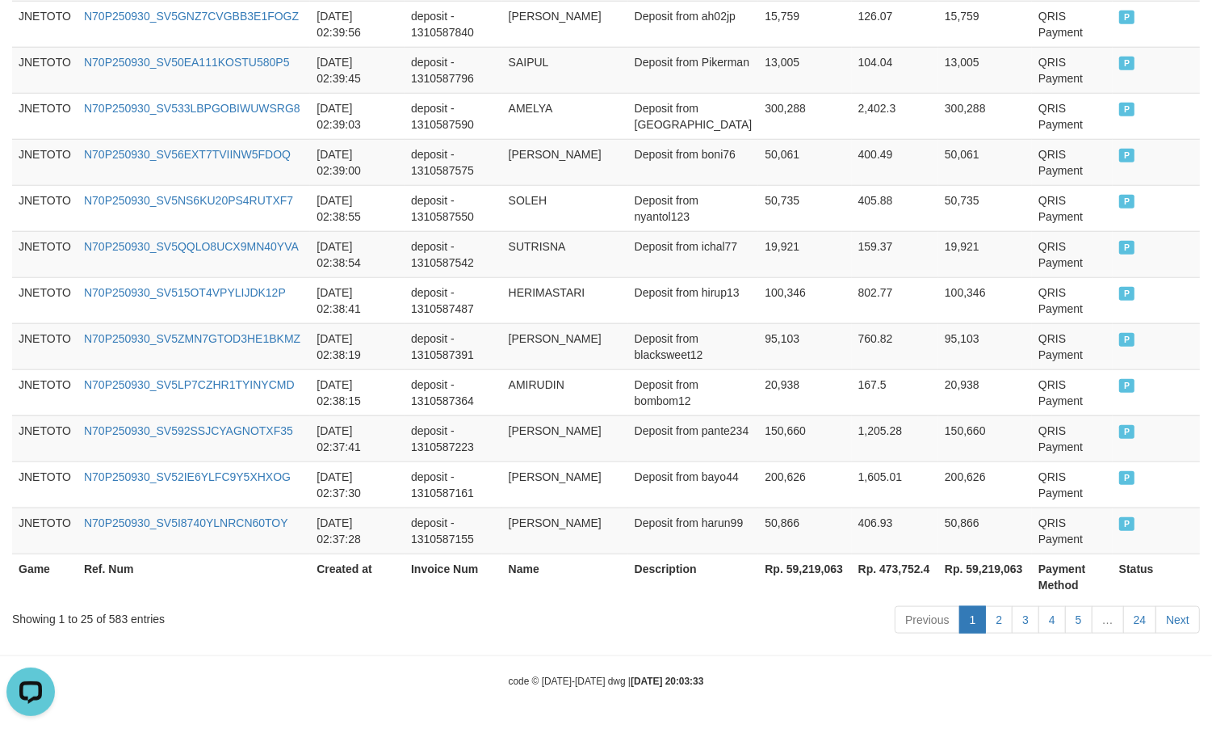
click at [857, 680] on div "code © 2012-2018 dwg | 2025/09/30 20:03:33" at bounding box center [606, 680] width 1212 height 16
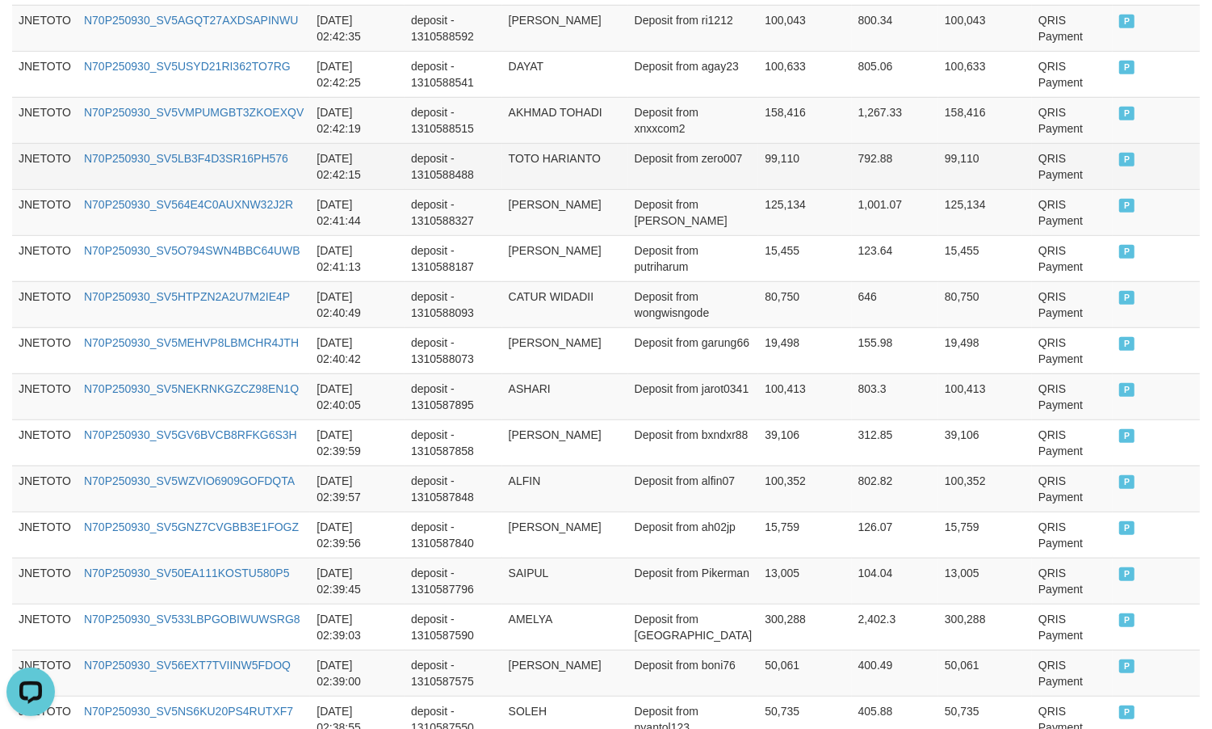
scroll to position [292, 0]
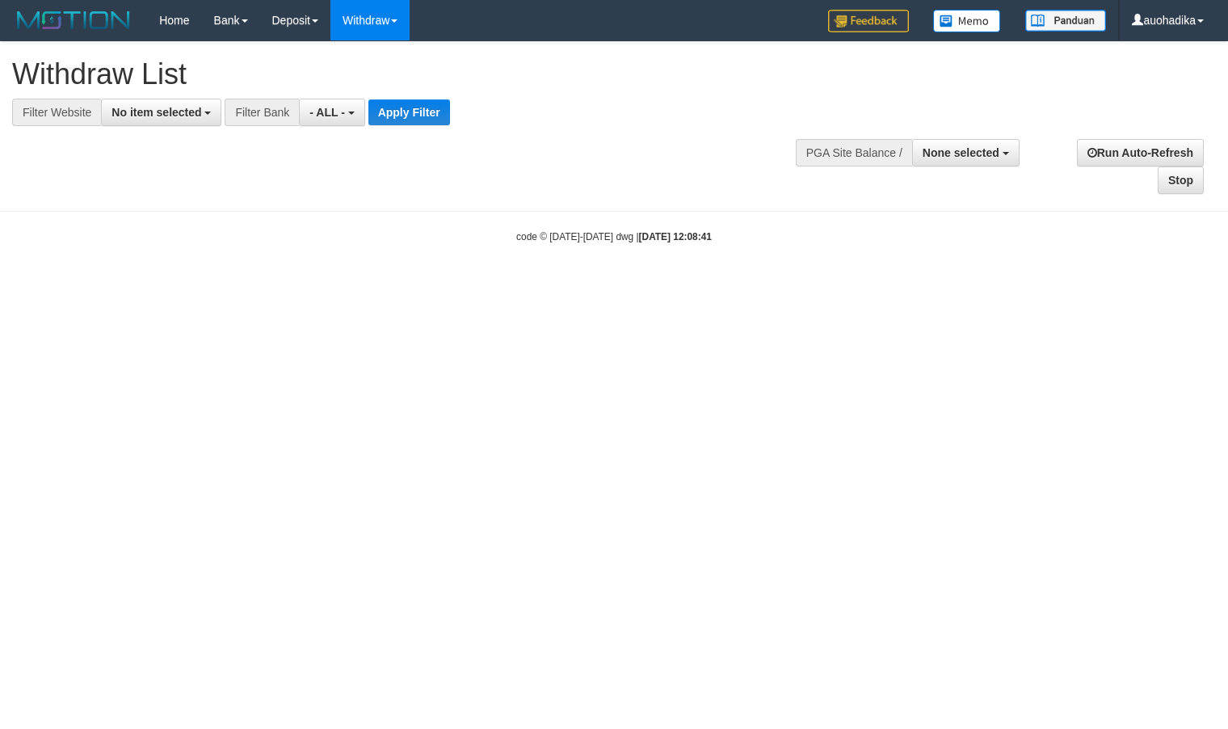
select select
